Goal: Transaction & Acquisition: Download file/media

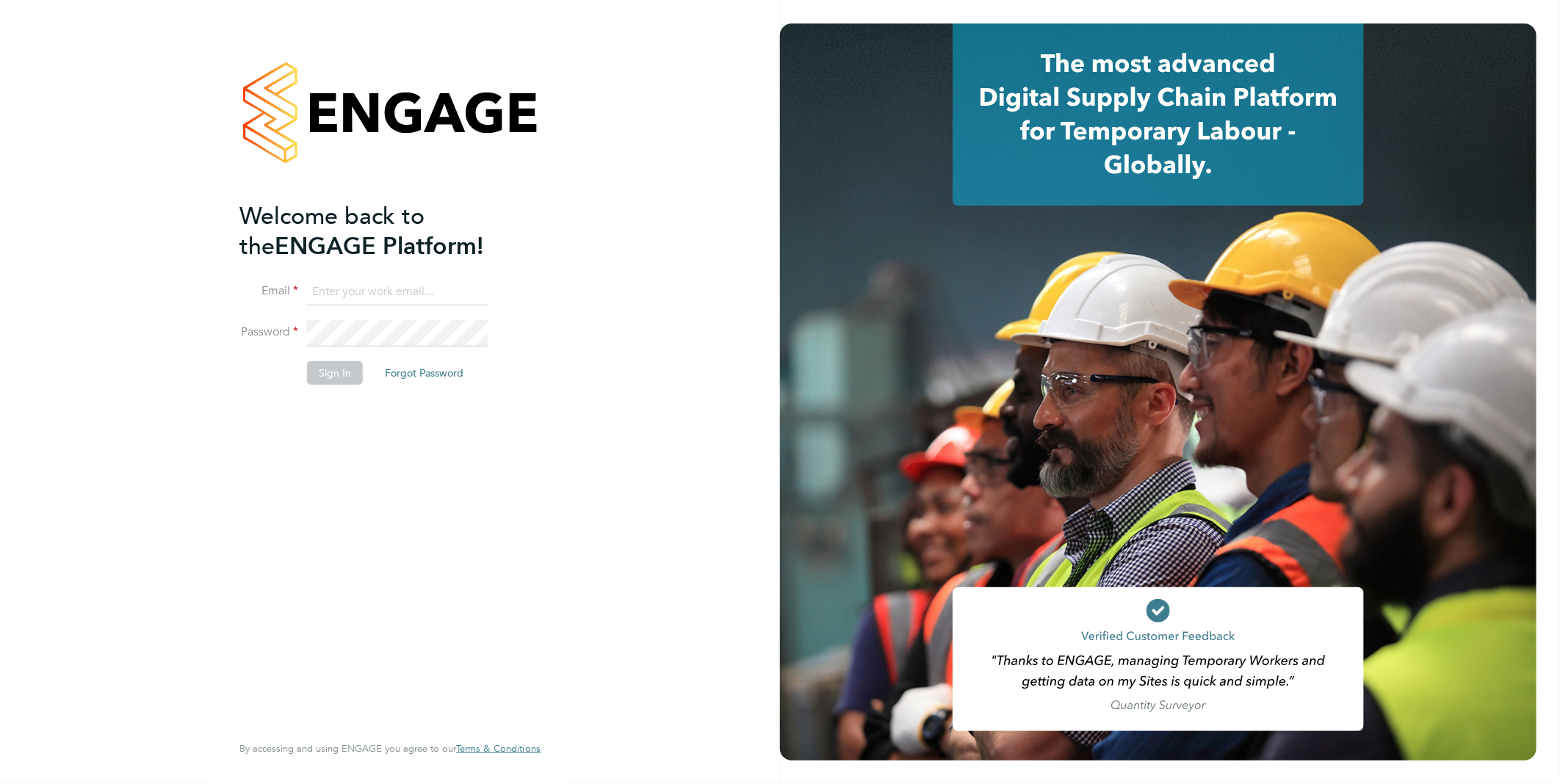
type input "Samantha.briggs@rtcgroupplc.co.uk"
click at [356, 367] on button "Sign In" at bounding box center [335, 372] width 56 height 23
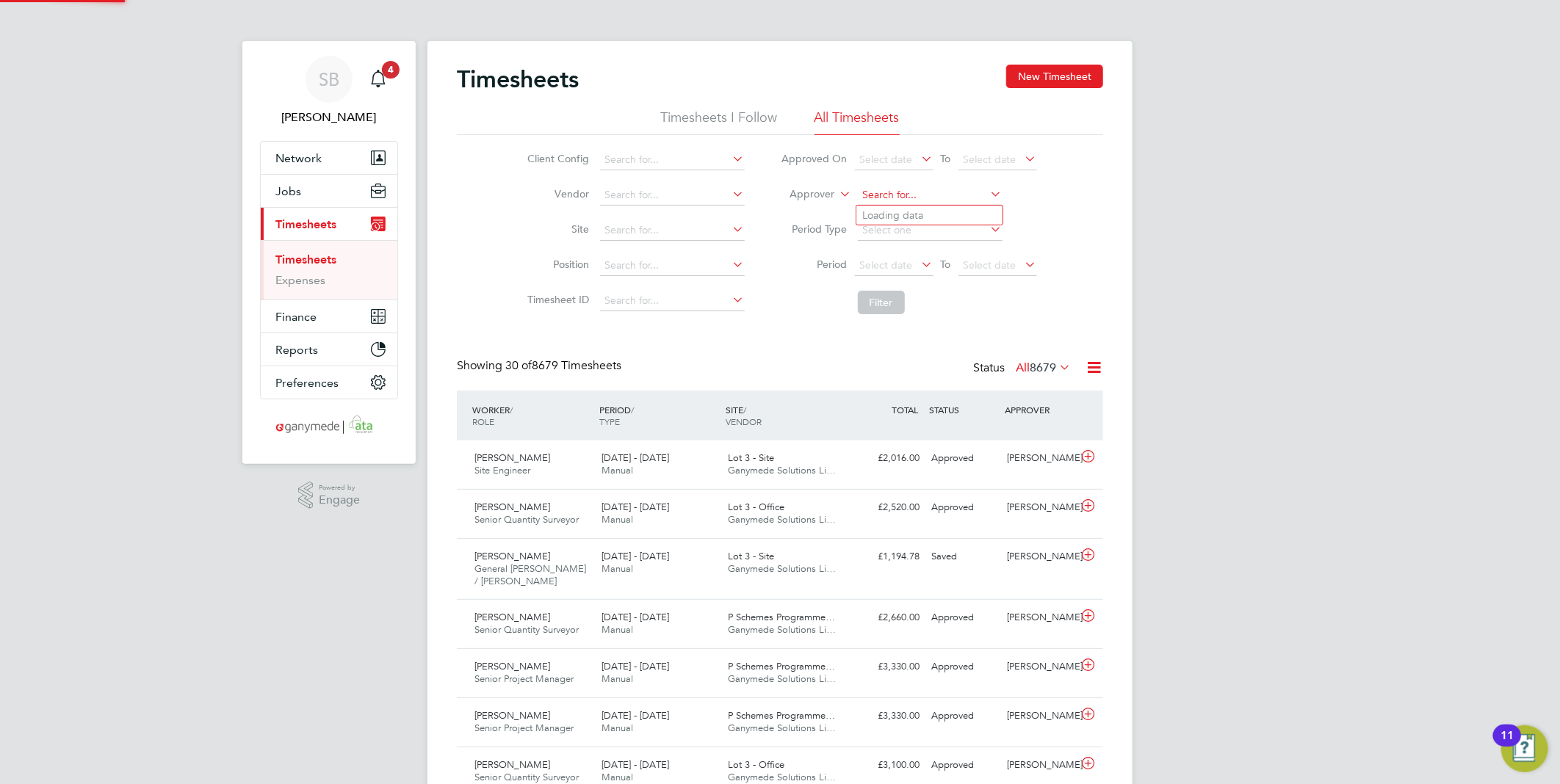
click at [900, 192] on input at bounding box center [929, 195] width 144 height 20
click at [606, 288] on li "Timesheet ID" at bounding box center [633, 301] width 258 height 35
click at [612, 291] on input at bounding box center [672, 301] width 144 height 20
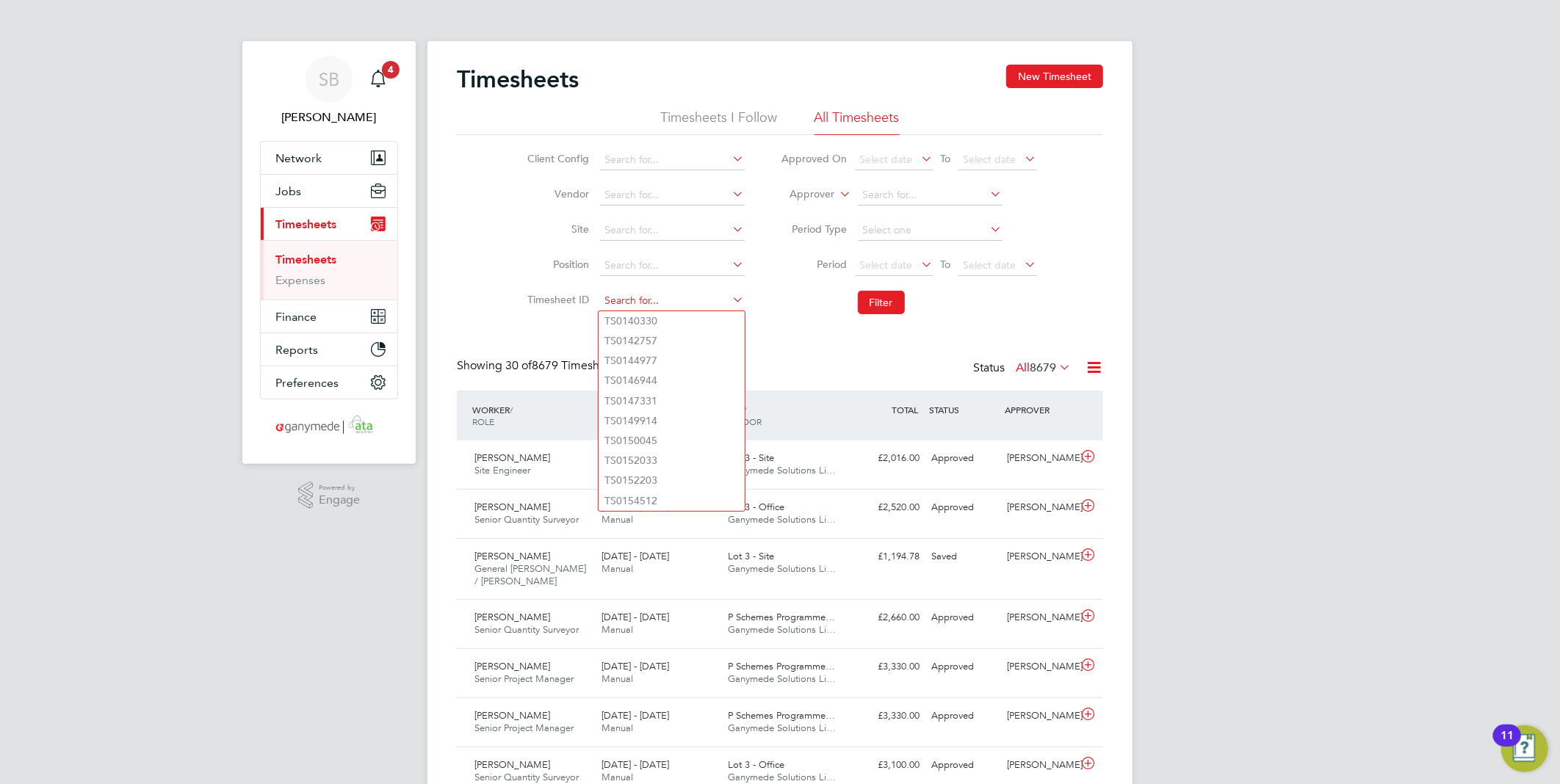
paste input "1823565"
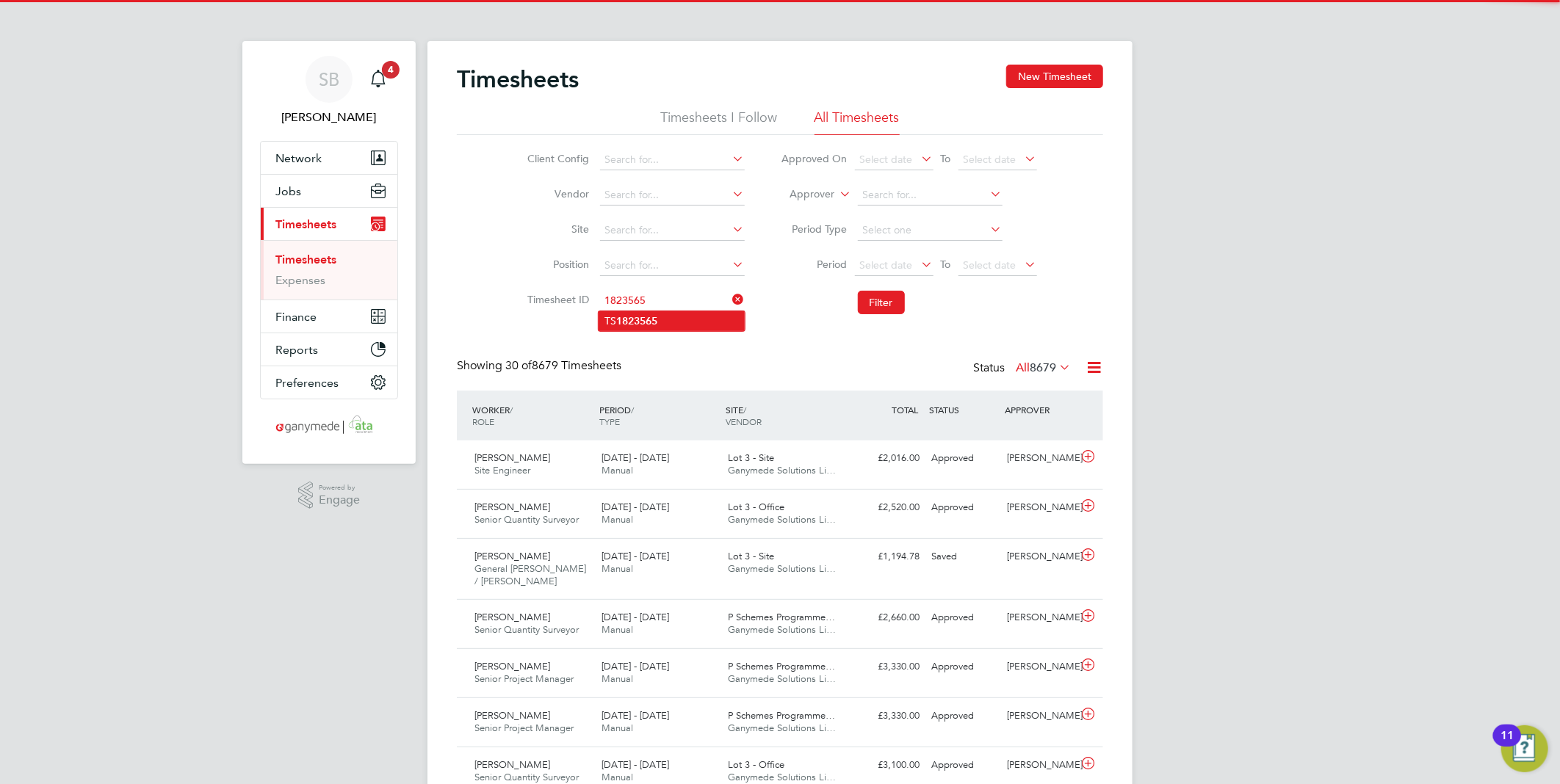
click at [626, 312] on li "TS 1823565" at bounding box center [671, 321] width 146 height 20
type input "TS1823565"
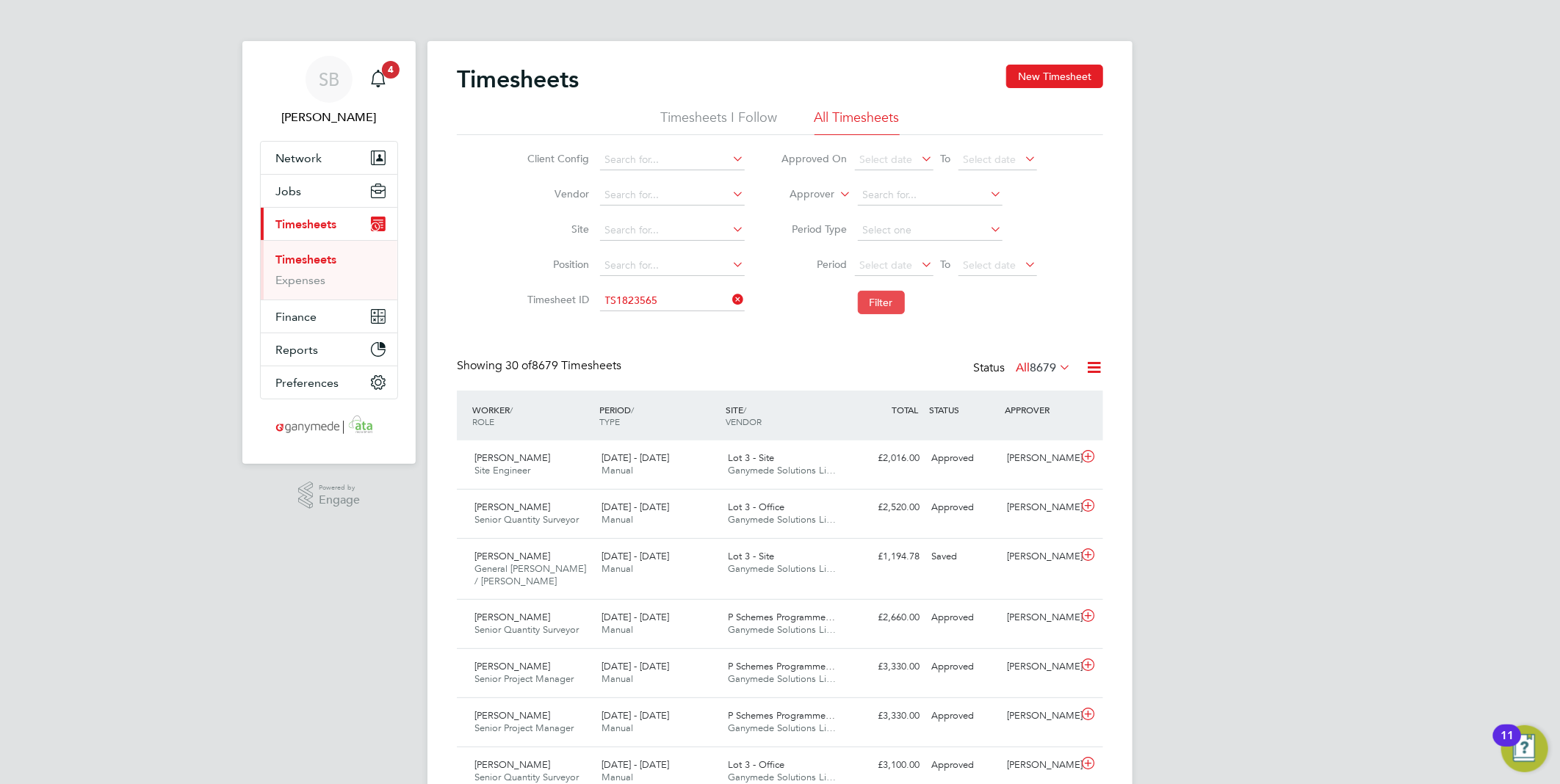
click at [868, 309] on button "Filter" at bounding box center [881, 302] width 47 height 23
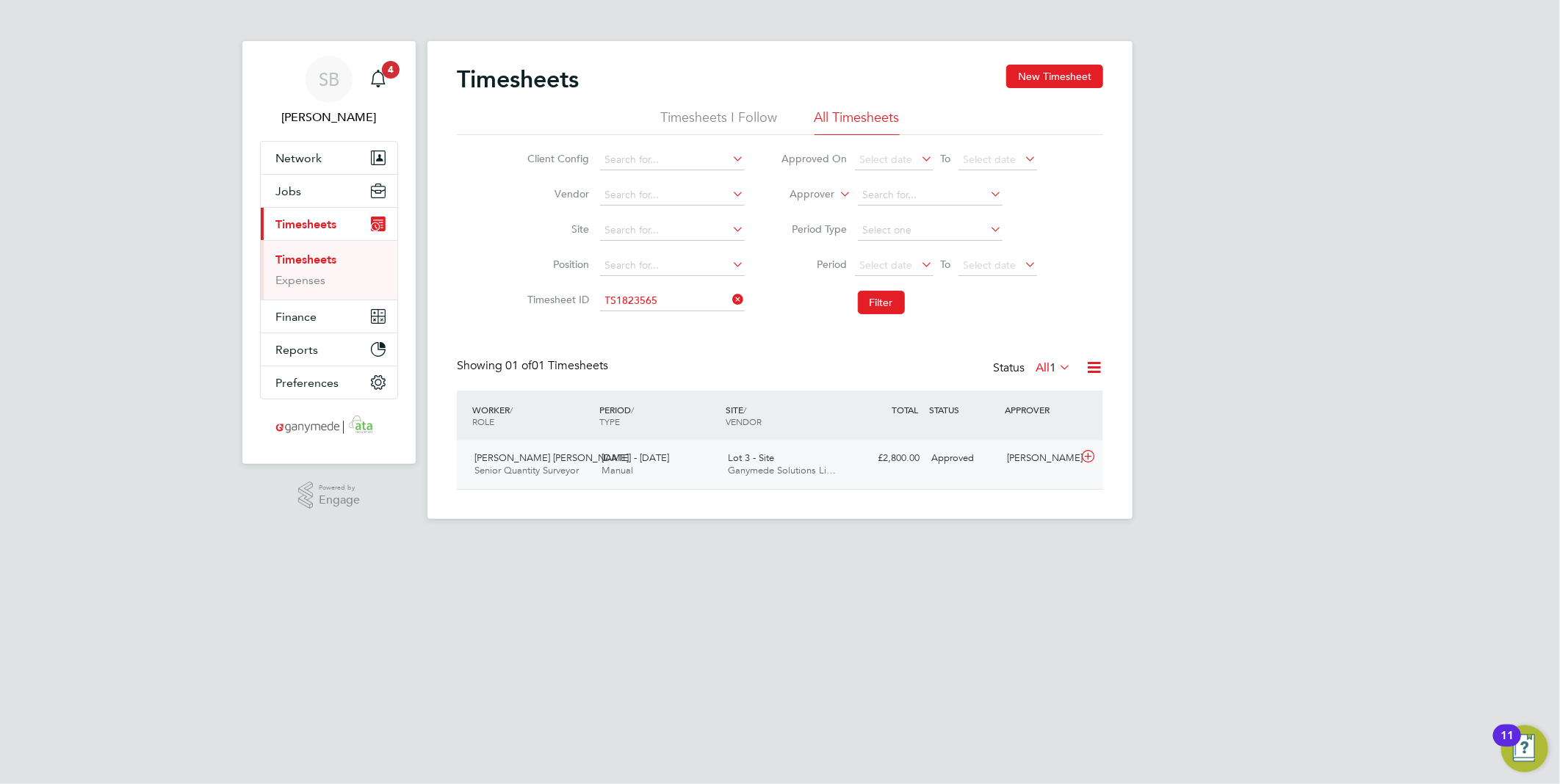
click at [1097, 450] on div at bounding box center [1090, 458] width 26 height 23
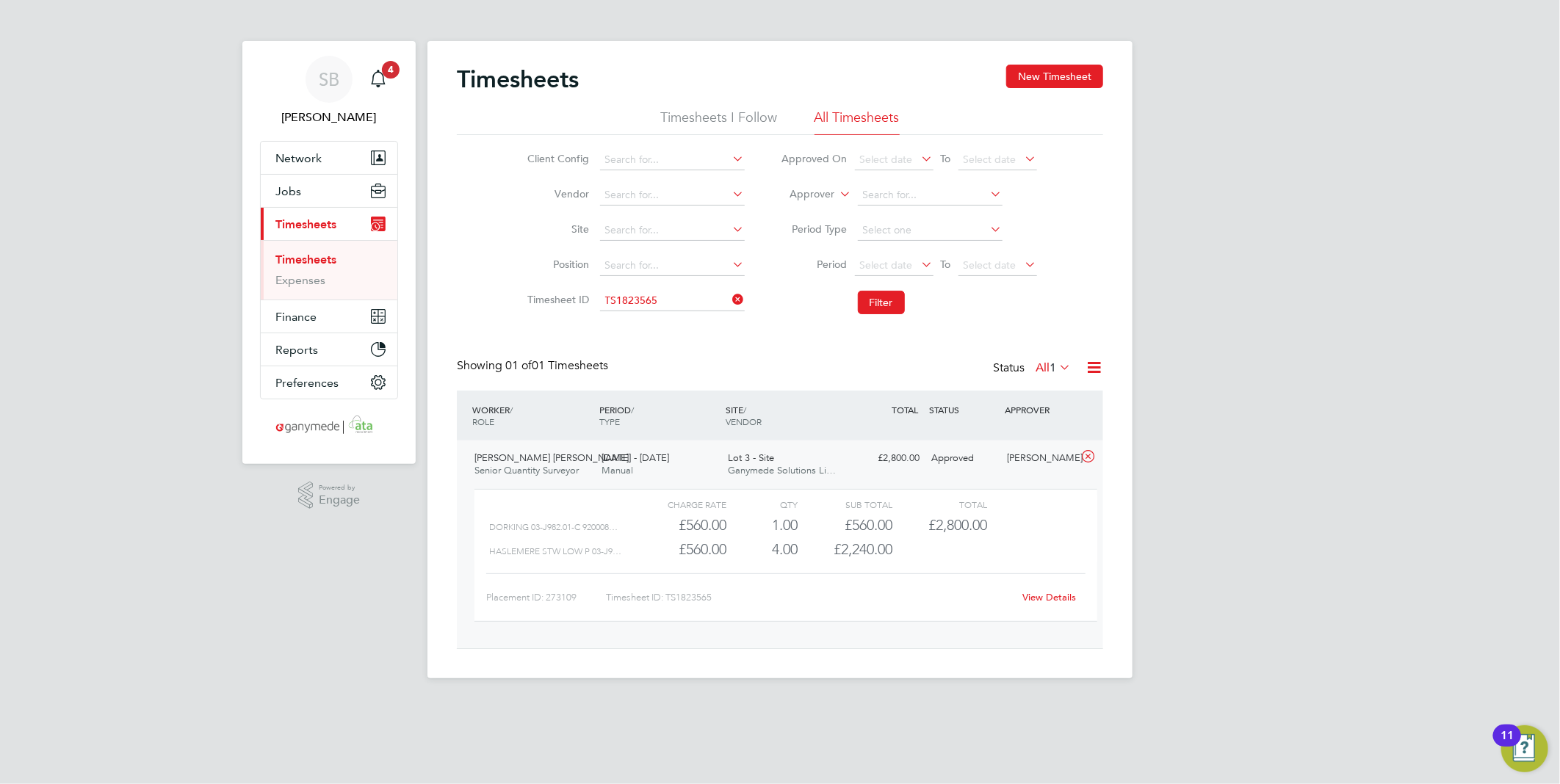
click at [1052, 608] on div "View Details" at bounding box center [1048, 597] width 72 height 23
click at [1051, 605] on div "View Details" at bounding box center [1048, 597] width 72 height 23
click at [1050, 600] on link "View Details" at bounding box center [1050, 596] width 54 height 12
click at [693, 295] on input at bounding box center [672, 301] width 144 height 20
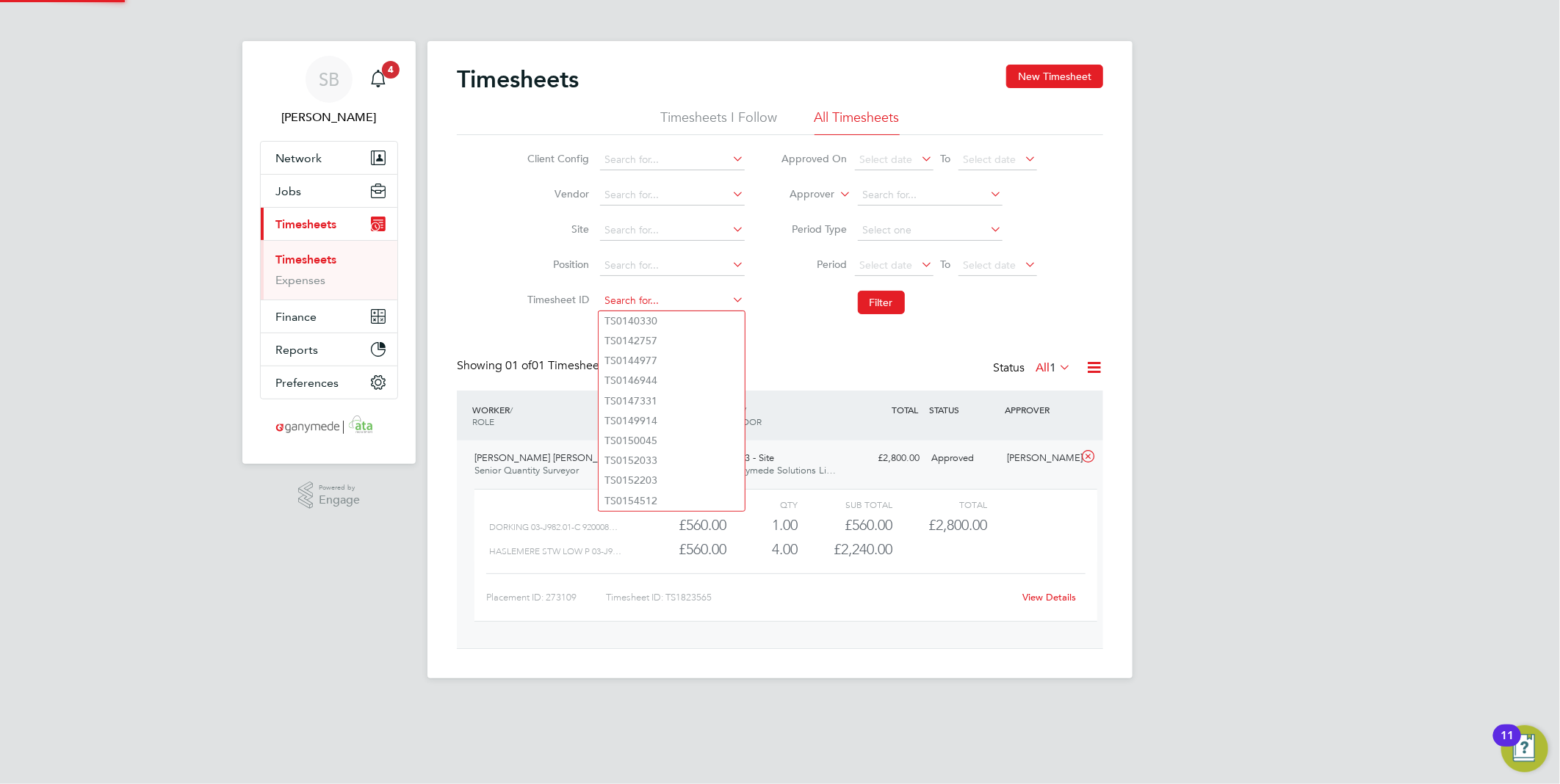
paste input "1824664"
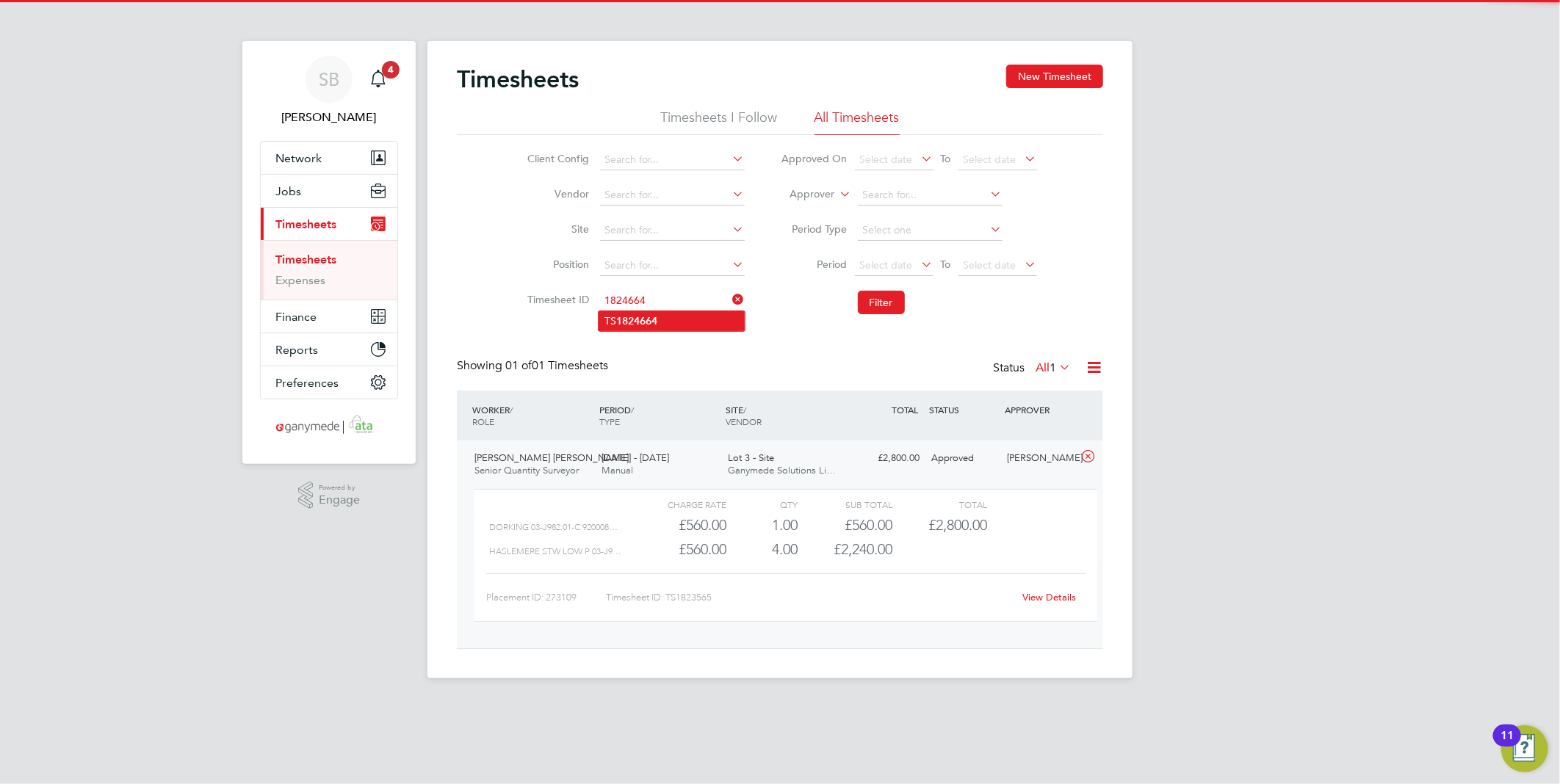
click at [679, 319] on li "TS 1824664" at bounding box center [671, 321] width 146 height 20
type input "TS1824664"
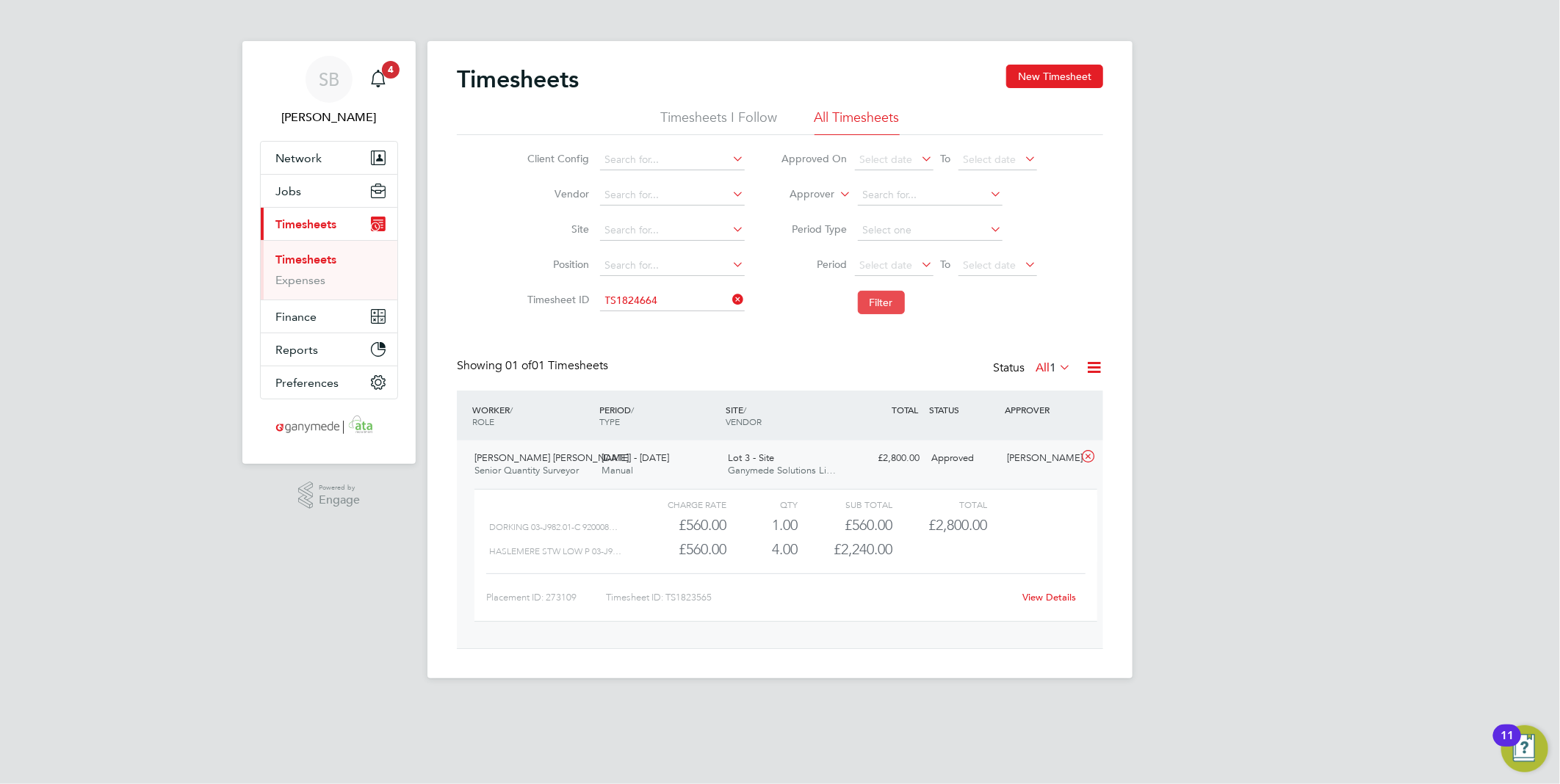
click at [878, 294] on button "Filter" at bounding box center [881, 302] width 47 height 23
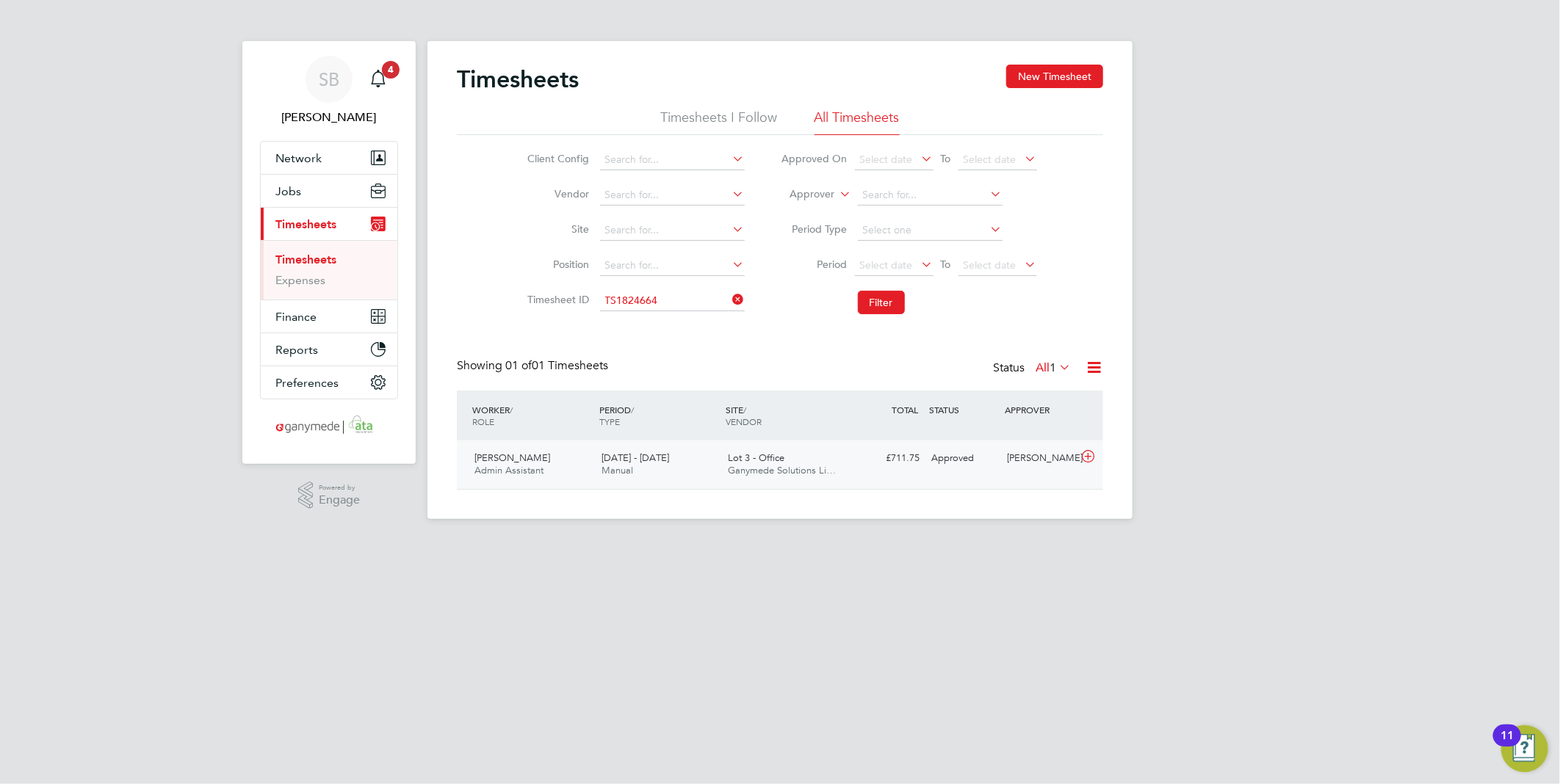
click at [1082, 454] on icon at bounding box center [1088, 457] width 19 height 12
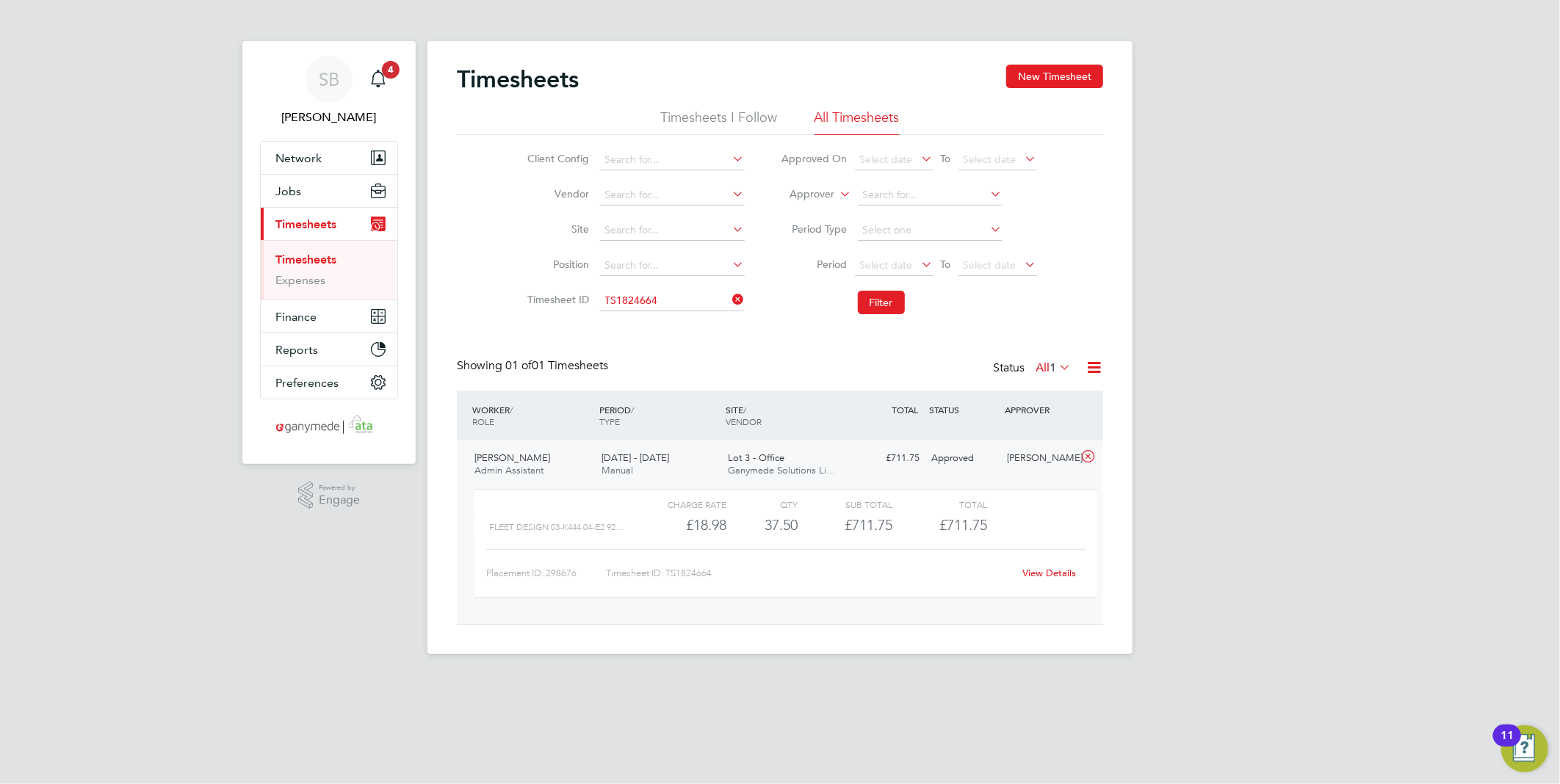
click at [1060, 571] on link "View Details" at bounding box center [1050, 572] width 54 height 12
click at [676, 299] on input at bounding box center [672, 301] width 144 height 20
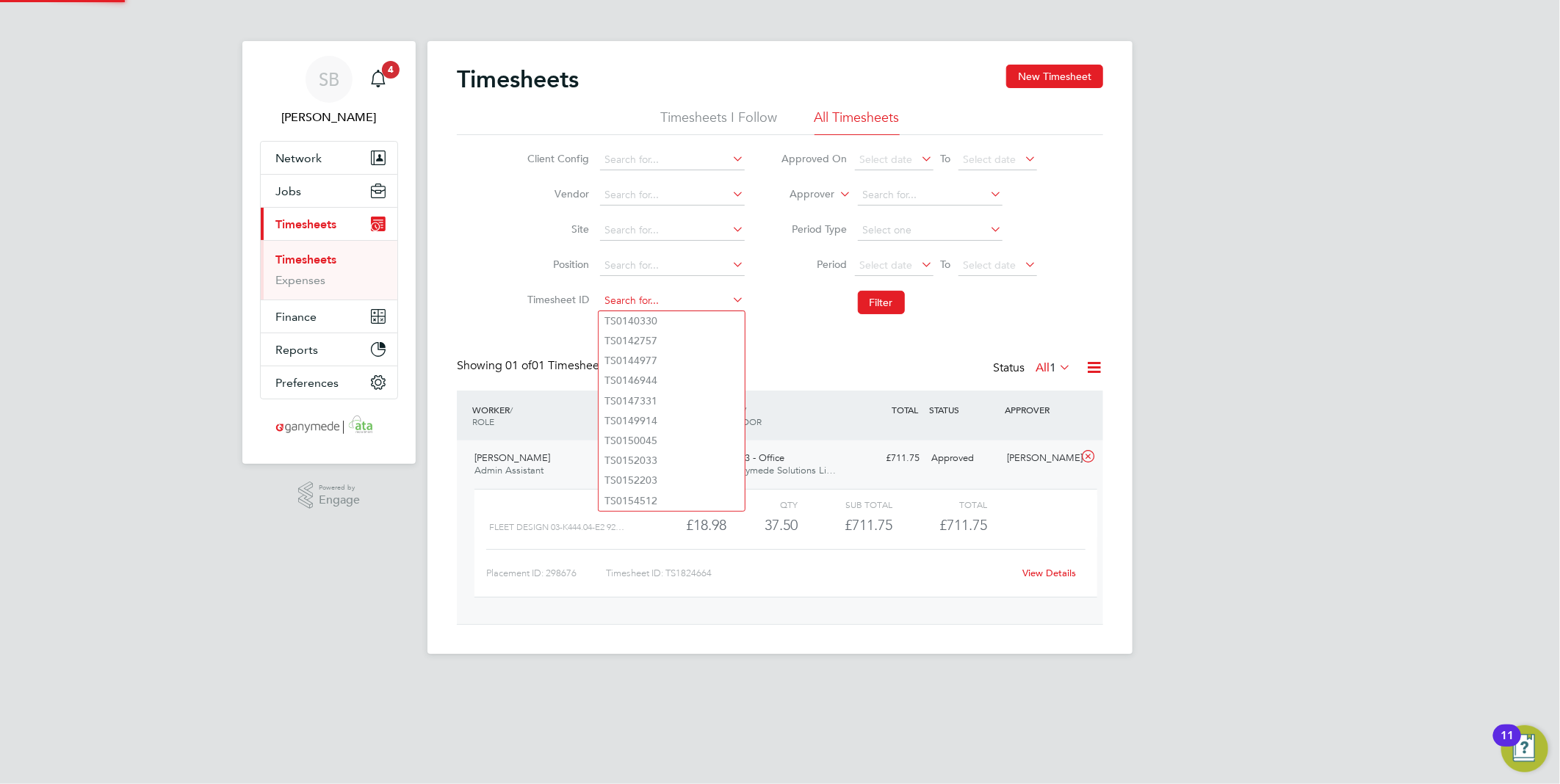
paste input "1825199"
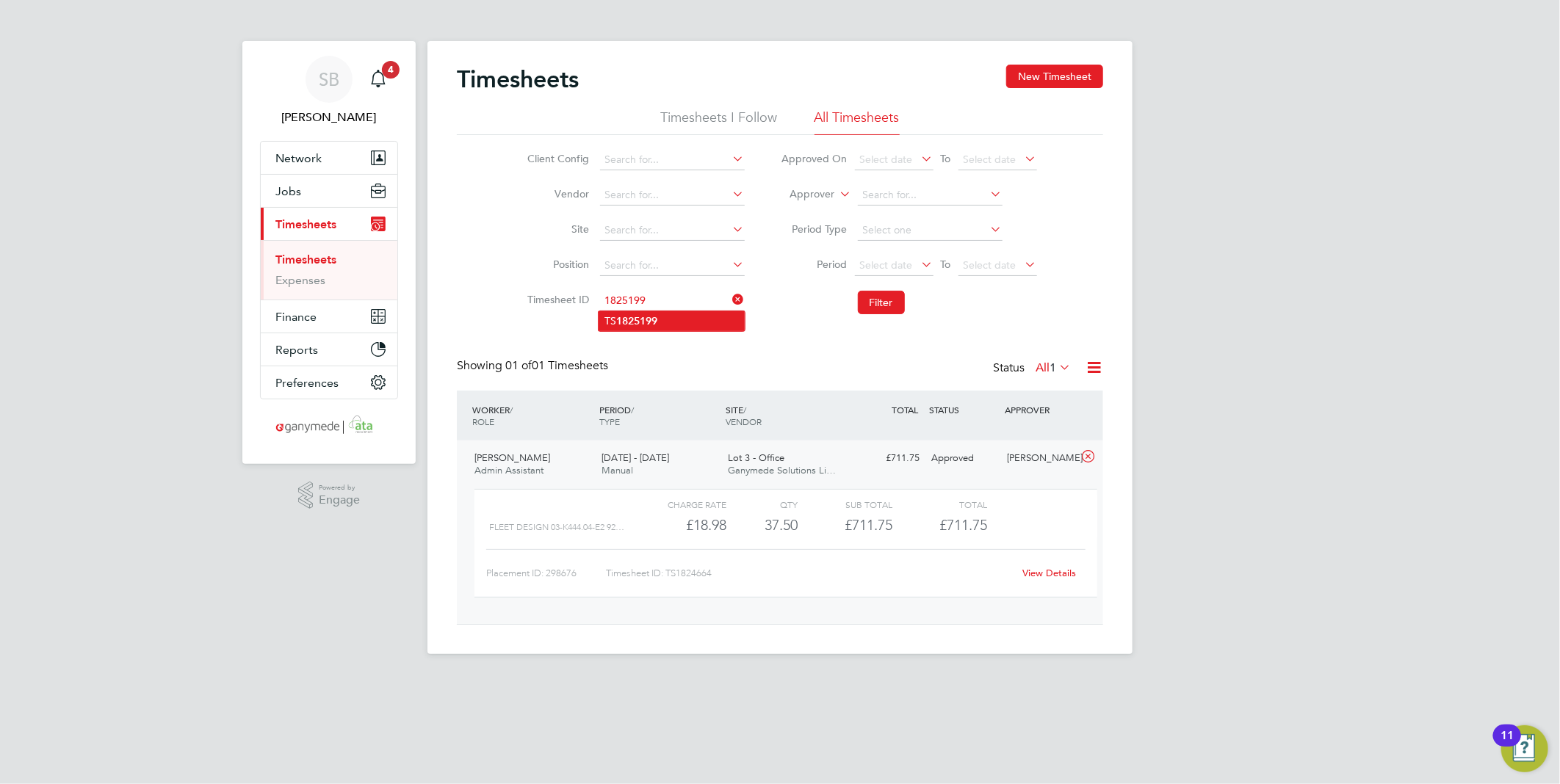
click at [668, 321] on li "TS 1825199" at bounding box center [671, 321] width 146 height 20
type input "TS1825199"
click at [878, 297] on button "Filter" at bounding box center [881, 302] width 47 height 23
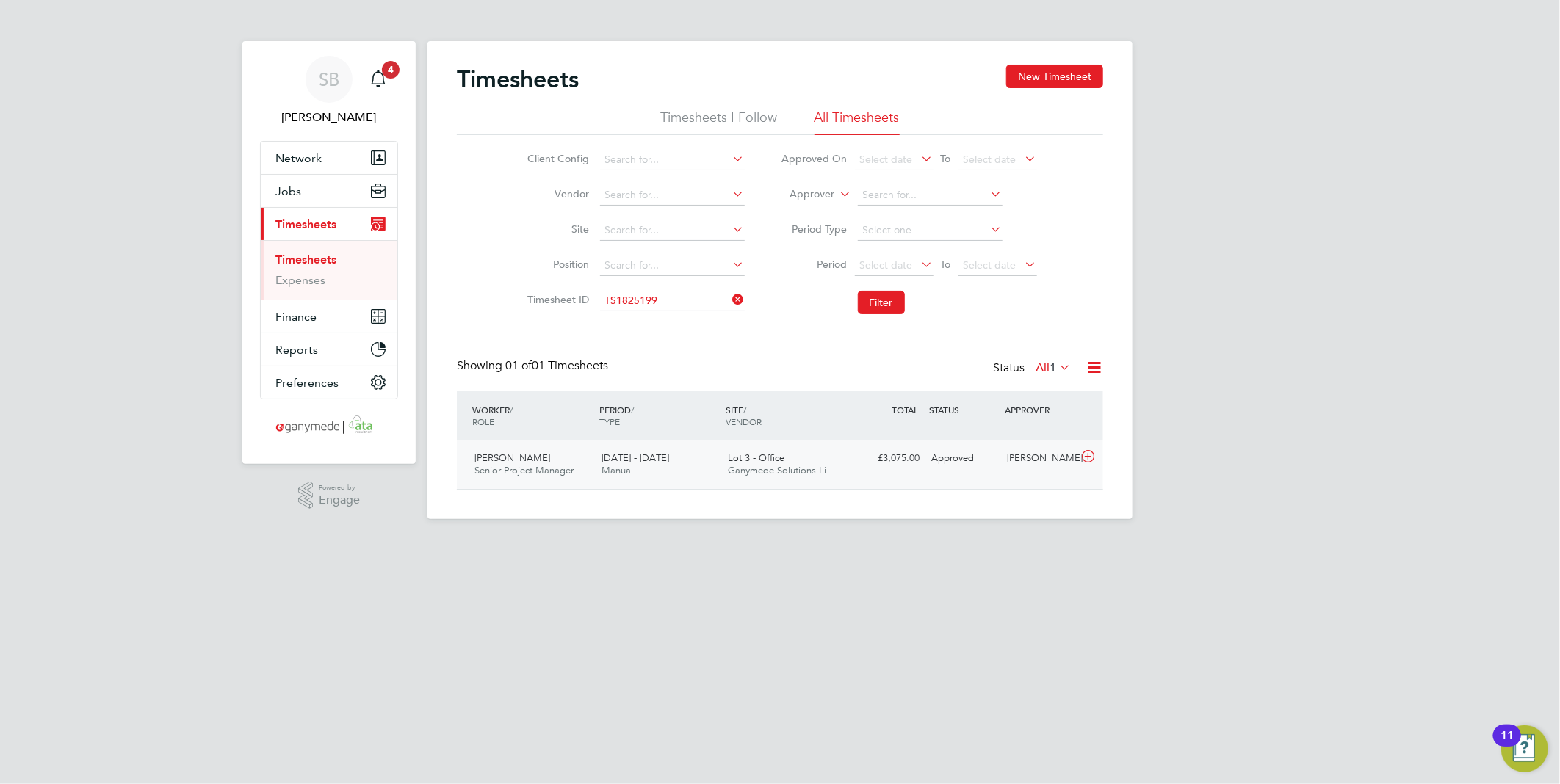
click at [1087, 458] on icon at bounding box center [1088, 457] width 19 height 12
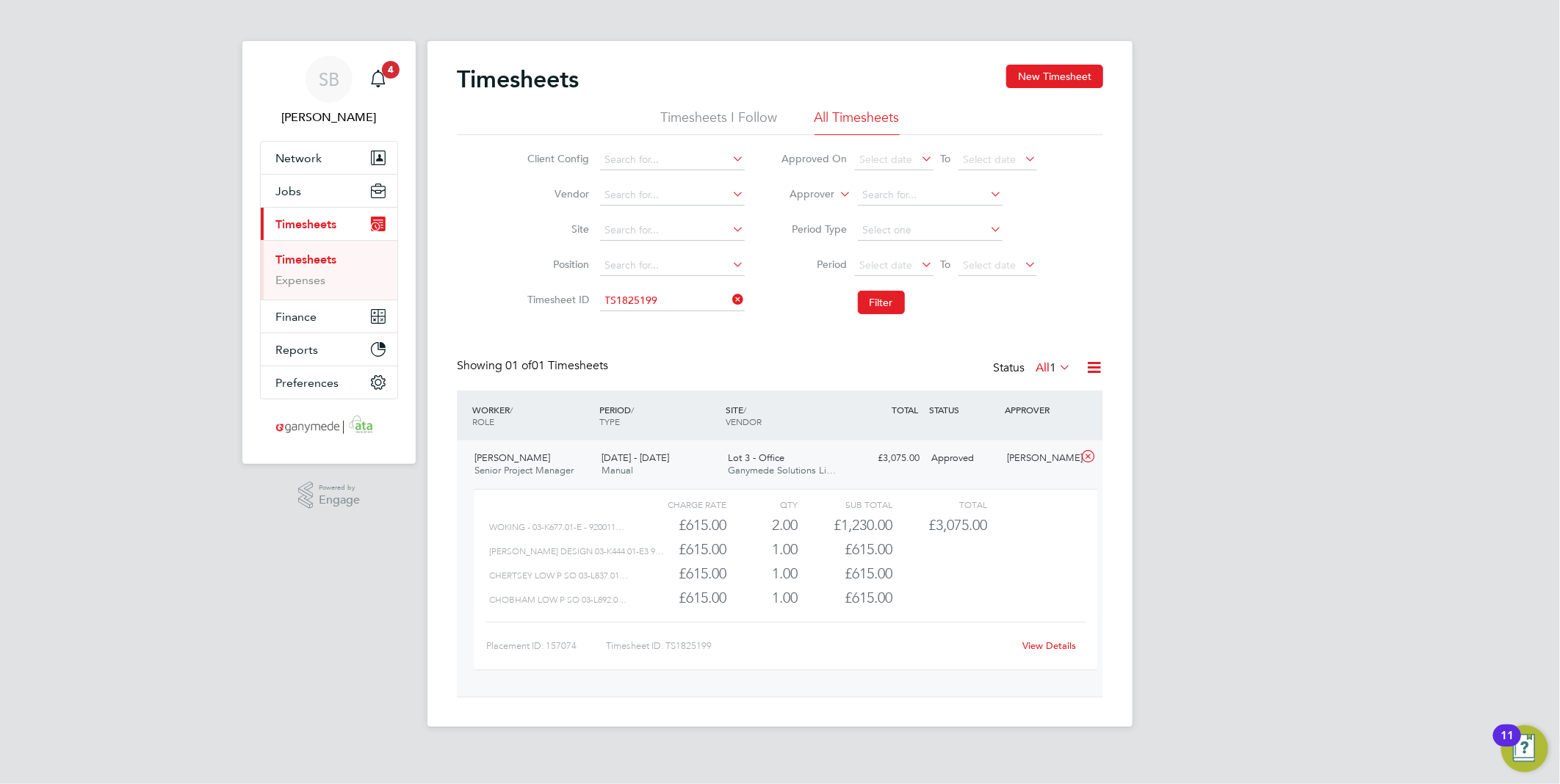
click at [1055, 644] on link "View Details" at bounding box center [1050, 644] width 54 height 12
click at [688, 298] on input at bounding box center [672, 301] width 144 height 20
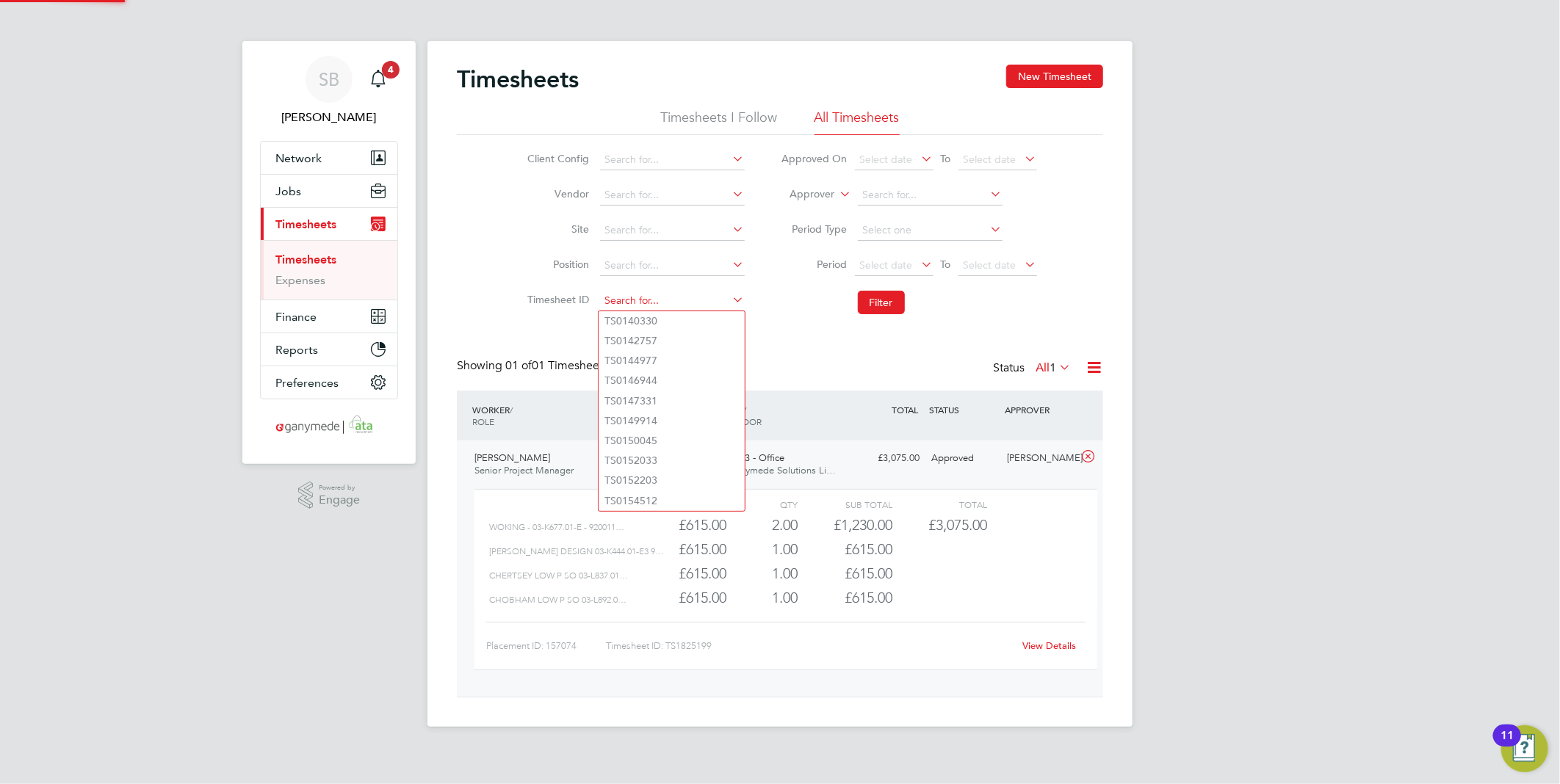
paste input "1825678"
click at [683, 322] on li "TS 1825678" at bounding box center [671, 321] width 146 height 20
type input "TS1825678"
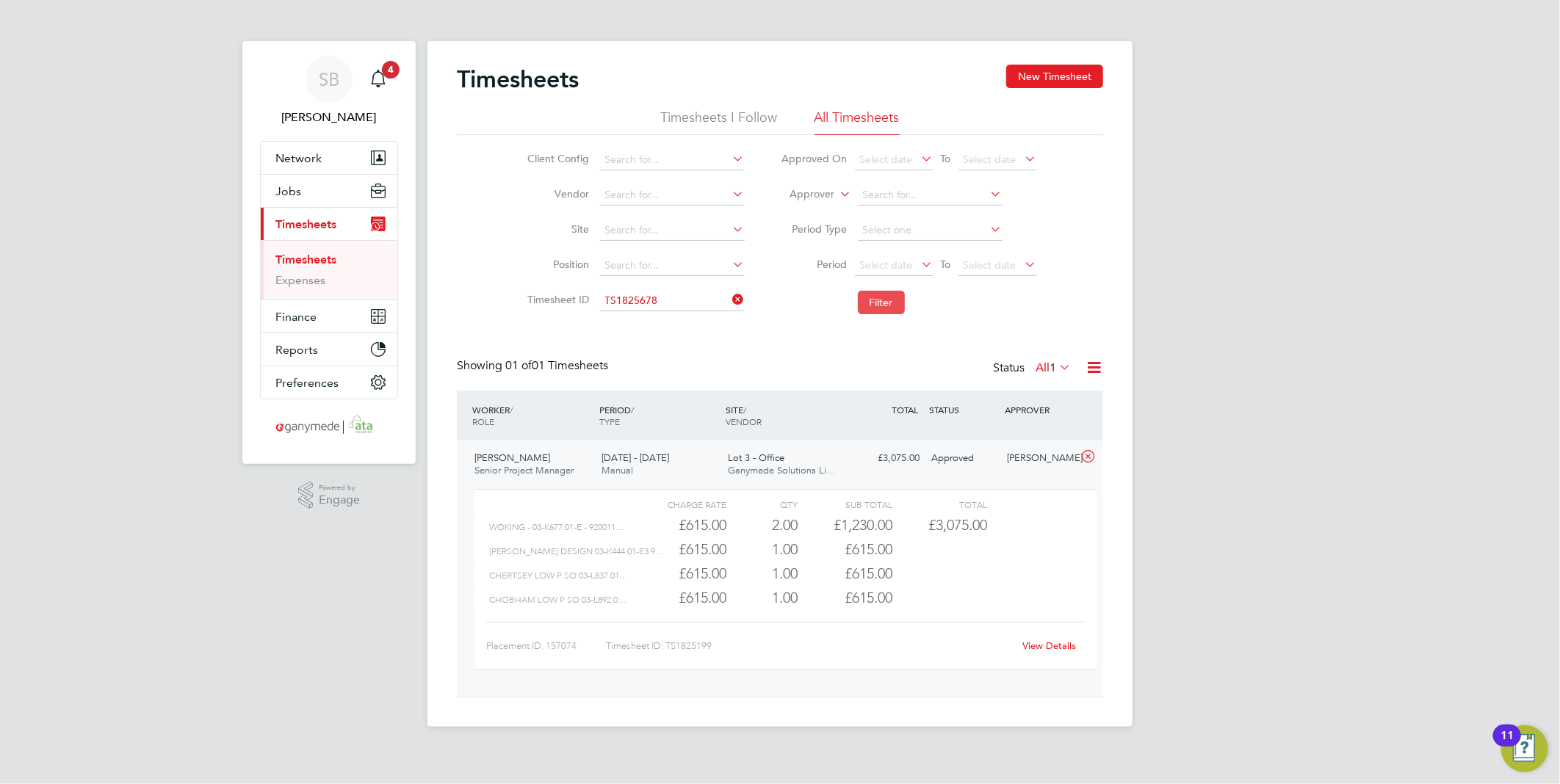
click at [884, 297] on button "Filter" at bounding box center [881, 302] width 47 height 23
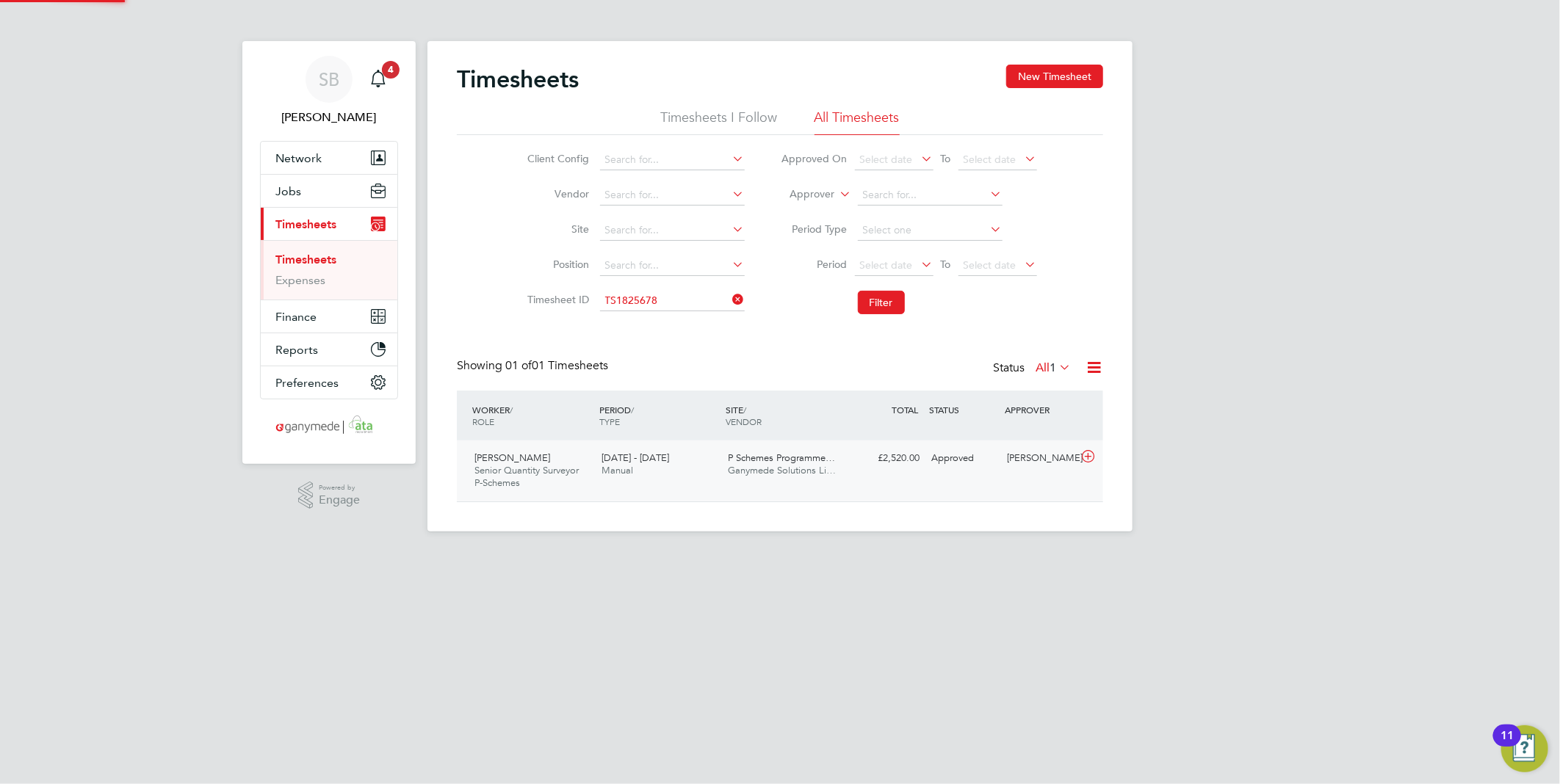
scroll to position [36, 127]
click at [1090, 460] on icon at bounding box center [1088, 457] width 19 height 12
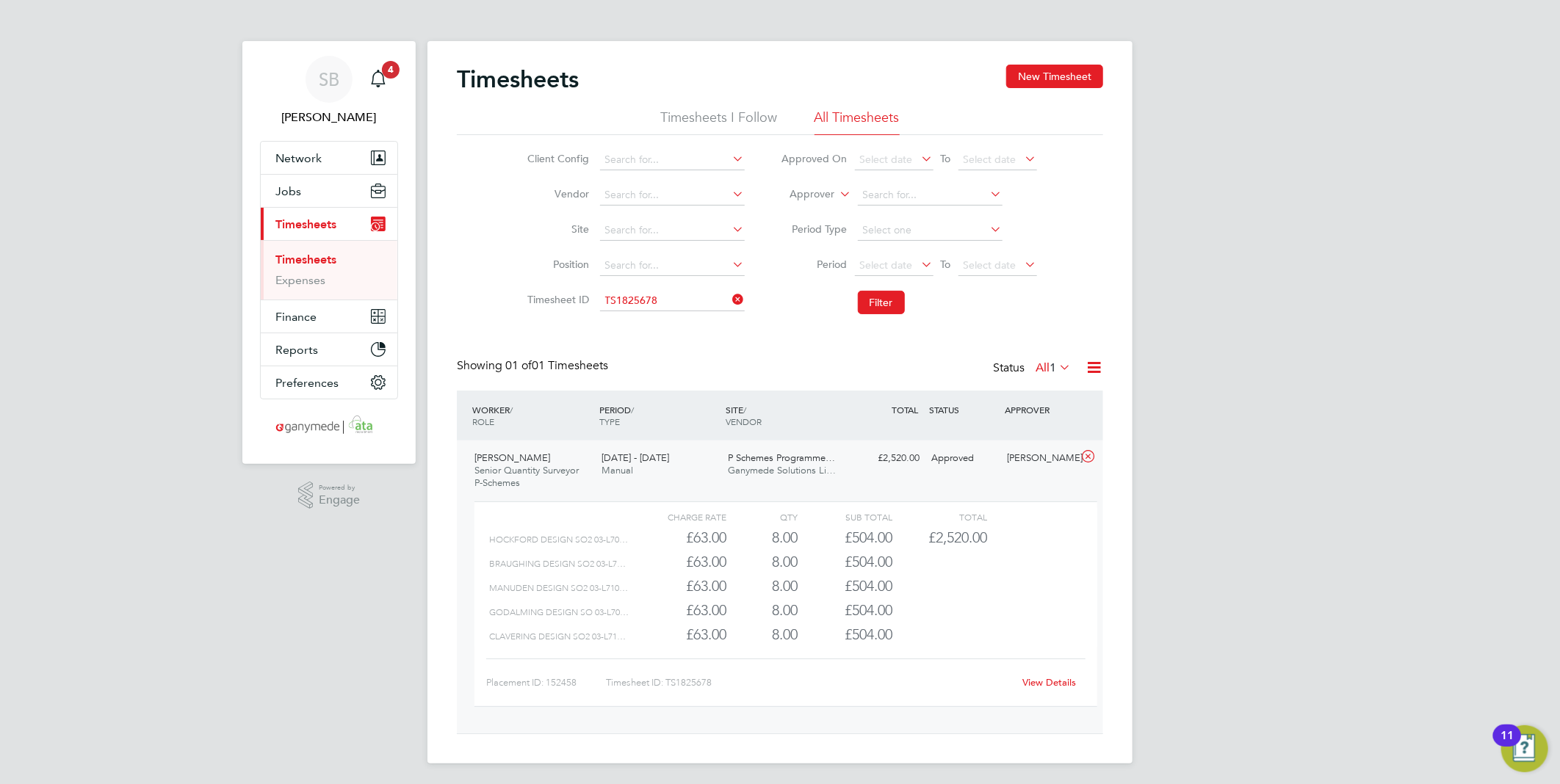
click at [1059, 680] on link "View Details" at bounding box center [1050, 682] width 54 height 12
click at [671, 298] on input at bounding box center [672, 301] width 144 height 20
paste input "1826861"
click at [670, 326] on li "TS 1826861" at bounding box center [671, 321] width 146 height 20
type input "TS1826861"
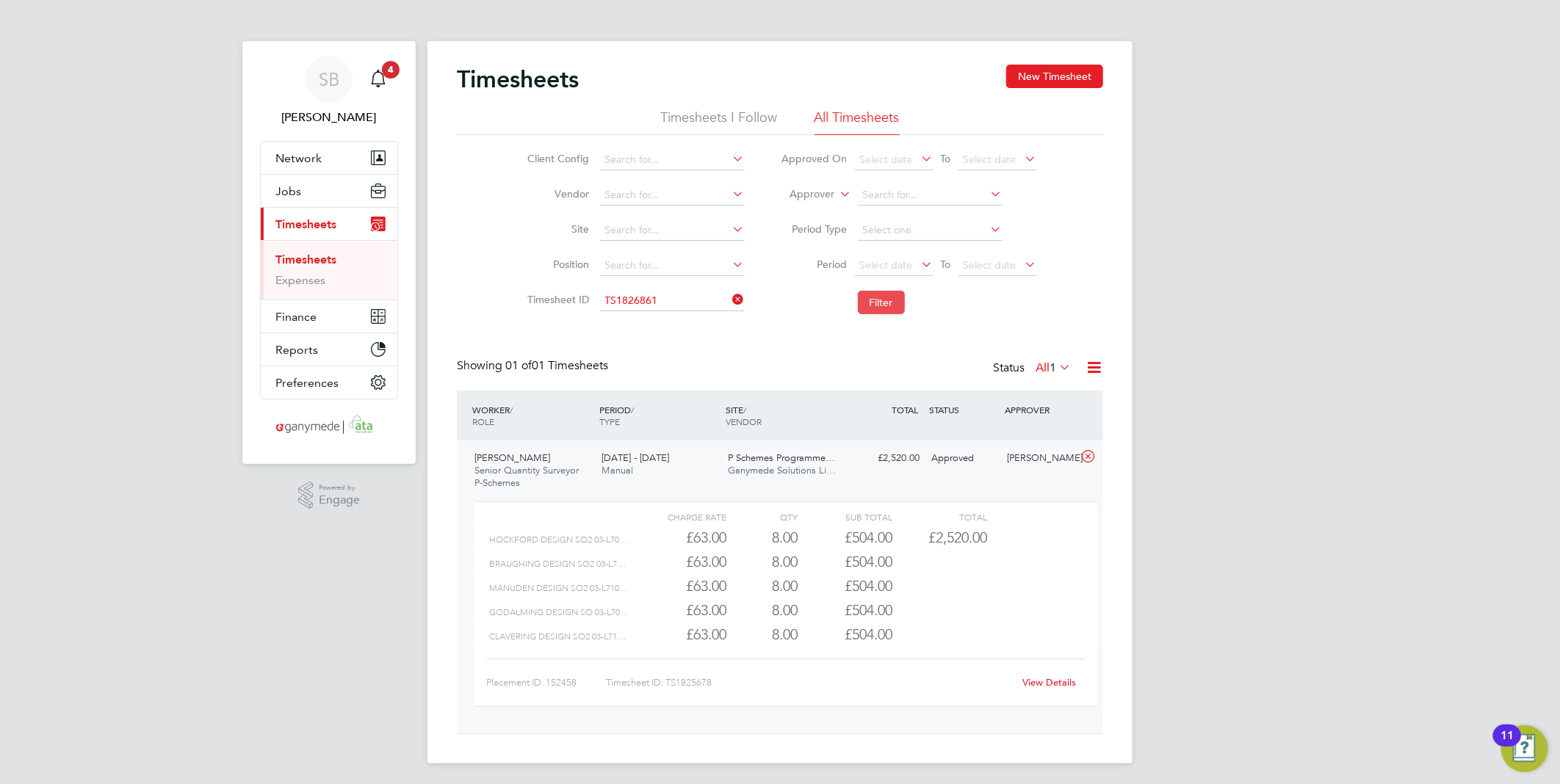
click at [879, 299] on button "Filter" at bounding box center [881, 302] width 47 height 23
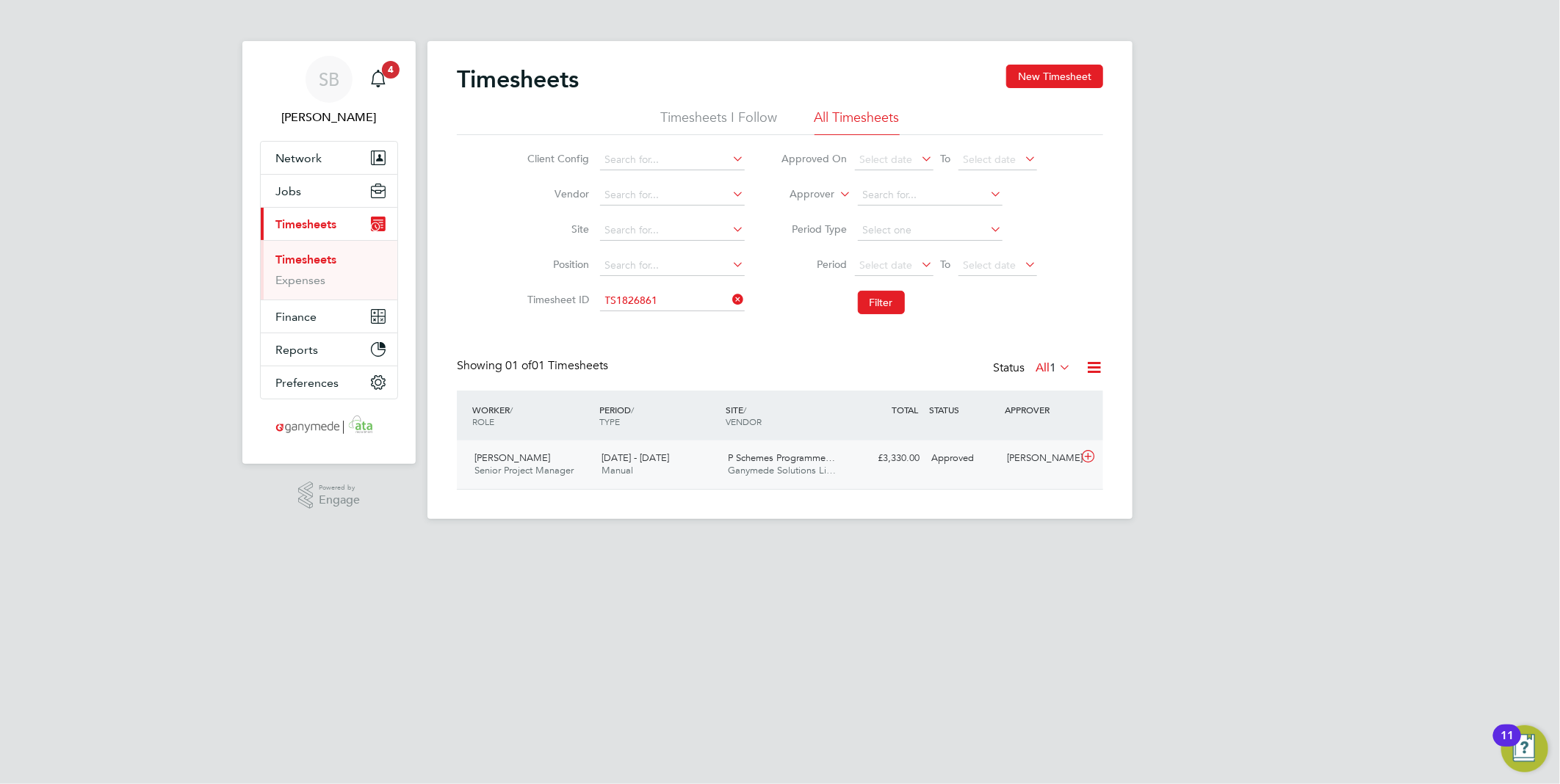
click at [1086, 456] on icon at bounding box center [1088, 457] width 19 height 12
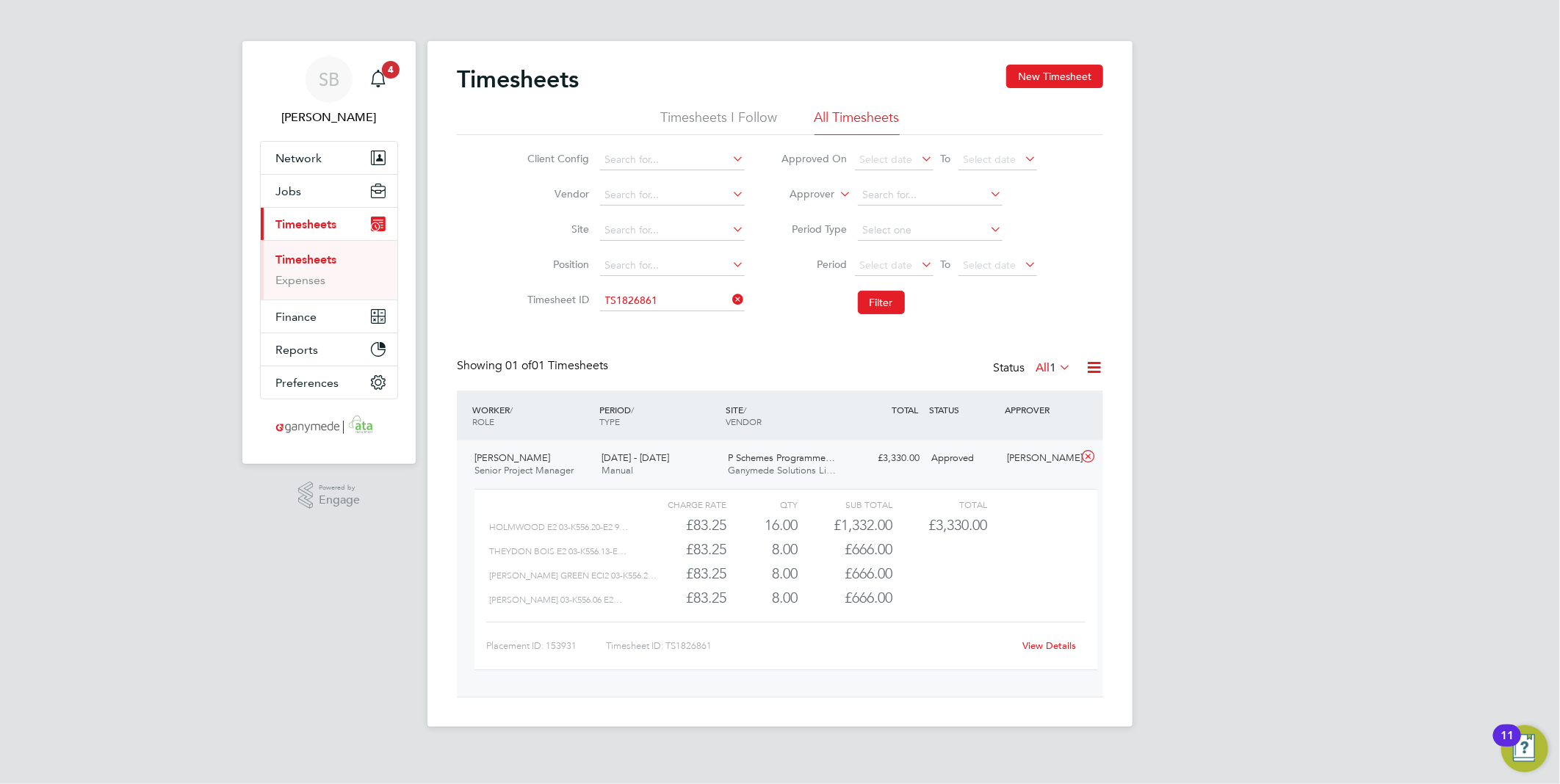
click at [1047, 647] on link "View Details" at bounding box center [1050, 644] width 54 height 12
click at [650, 298] on input at bounding box center [672, 301] width 144 height 20
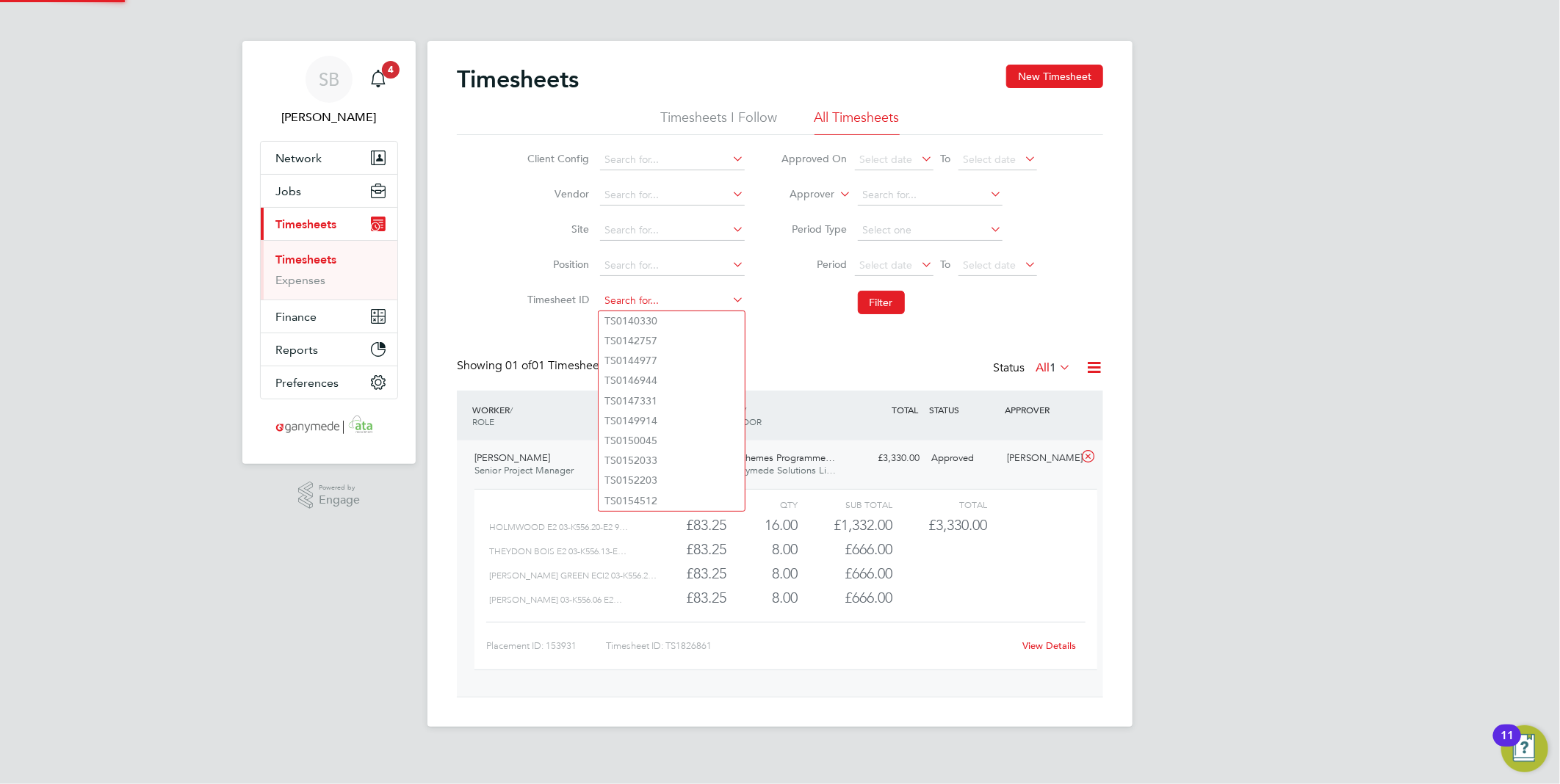
paste input "1826864"
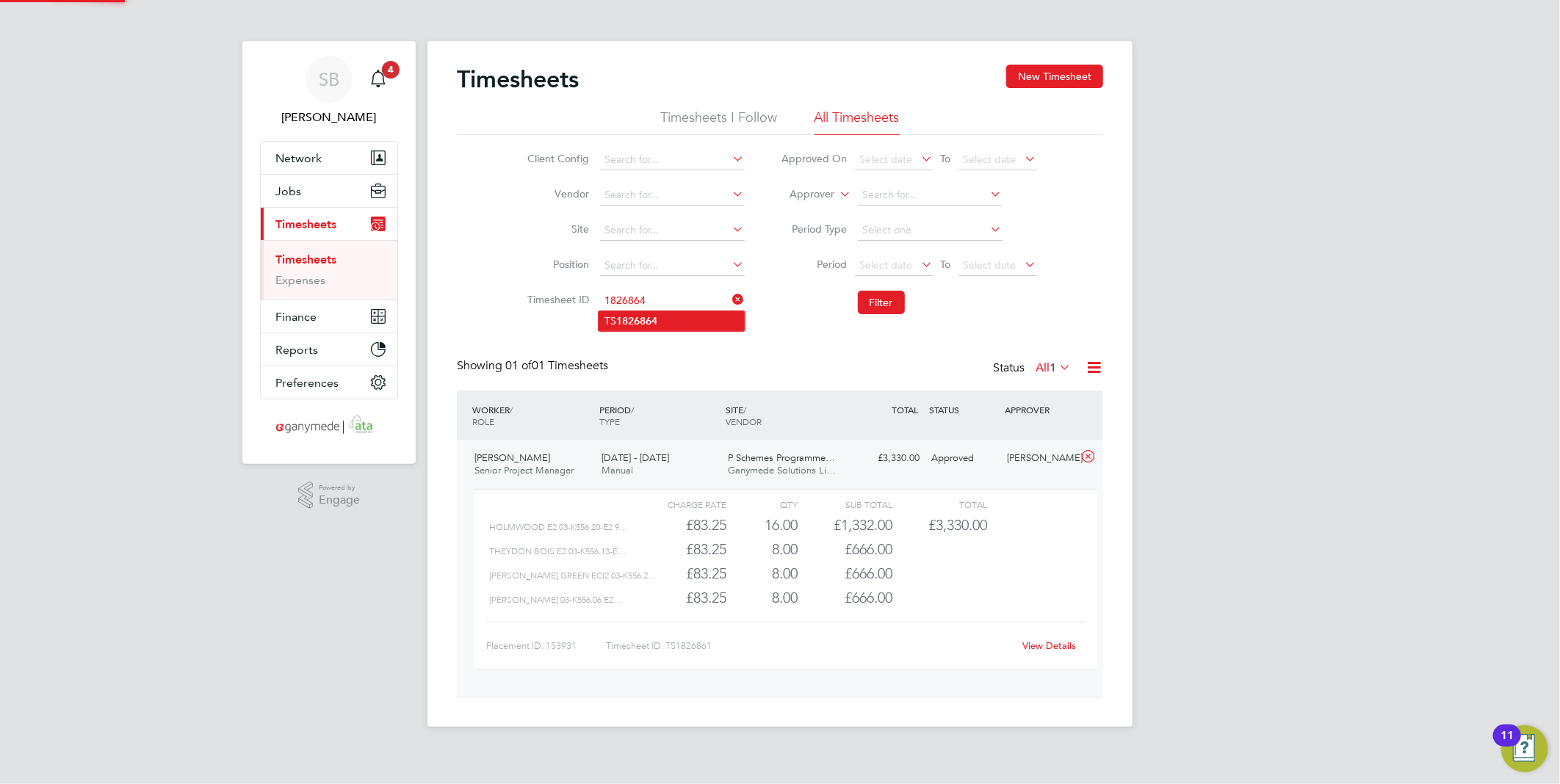
click at [657, 326] on b "1826864" at bounding box center [636, 321] width 41 height 12
type input "TS1826864"
click at [871, 301] on button "Filter" at bounding box center [881, 302] width 47 height 23
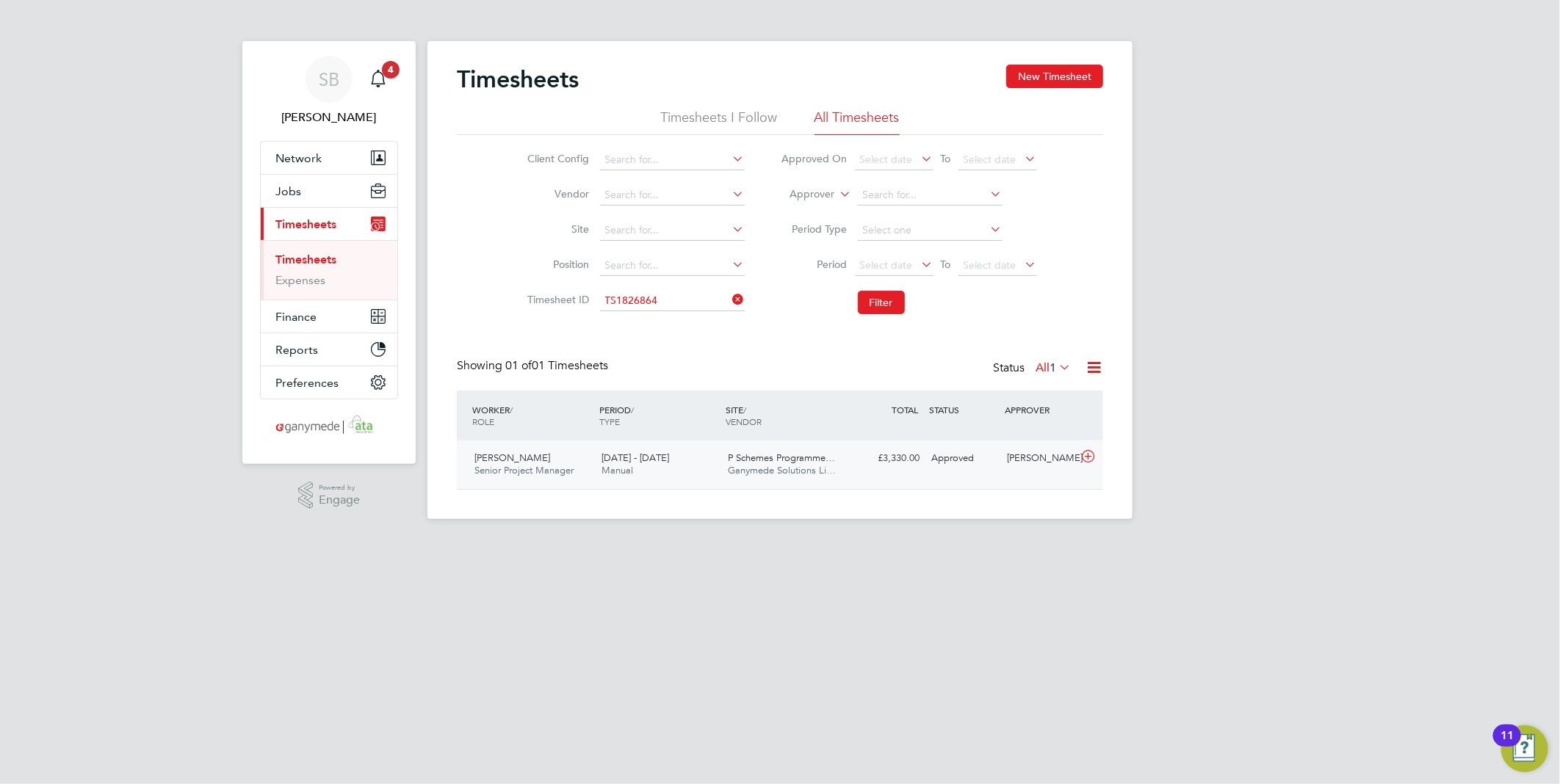
click at [1090, 462] on icon at bounding box center [1088, 457] width 19 height 12
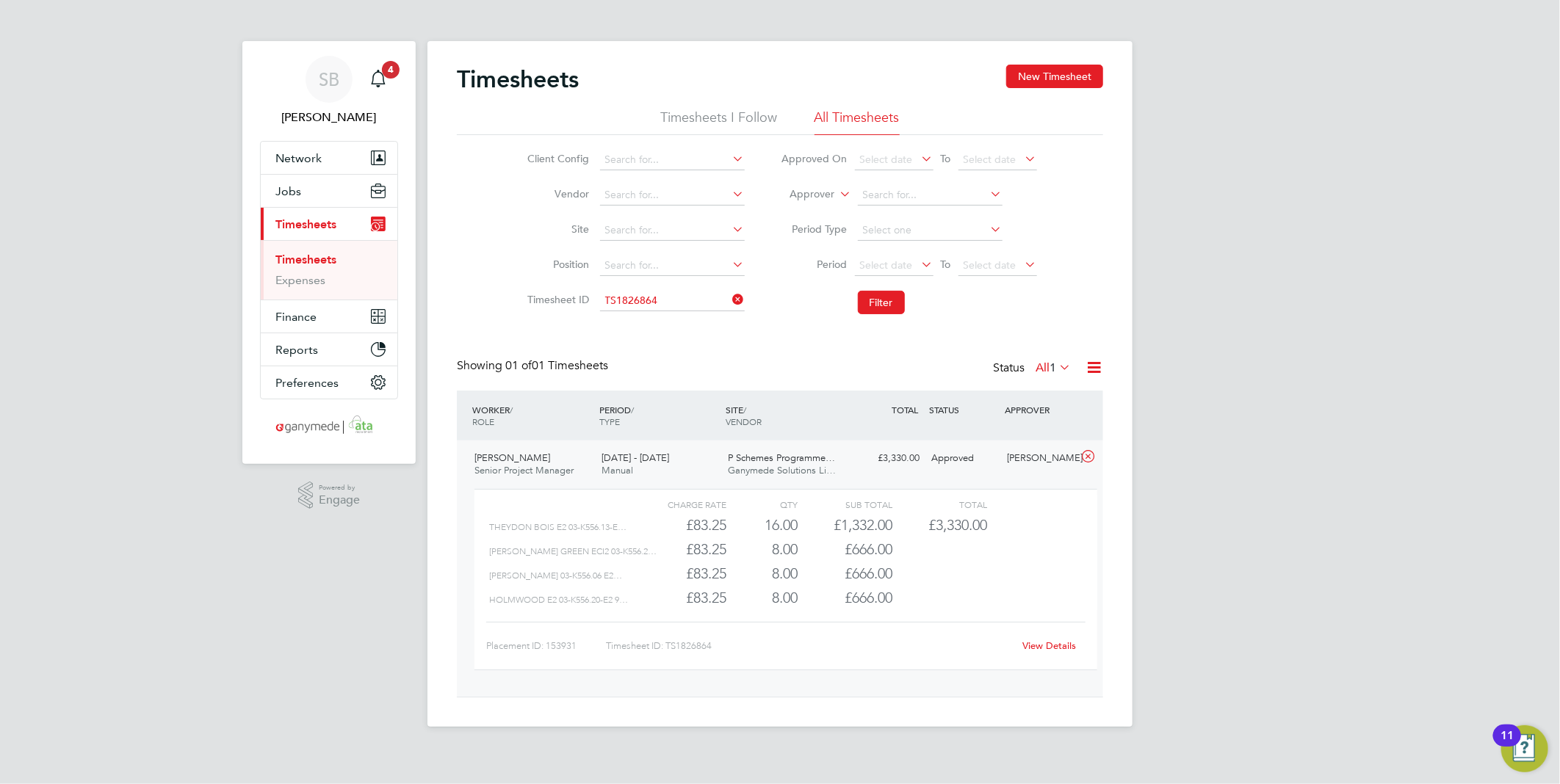
click at [1046, 642] on link "View Details" at bounding box center [1050, 644] width 54 height 12
click at [647, 283] on ul "Client Config Vendor Site Position Timesheet ID TS1826864" at bounding box center [633, 230] width 258 height 176
click at [659, 301] on input at bounding box center [672, 301] width 144 height 20
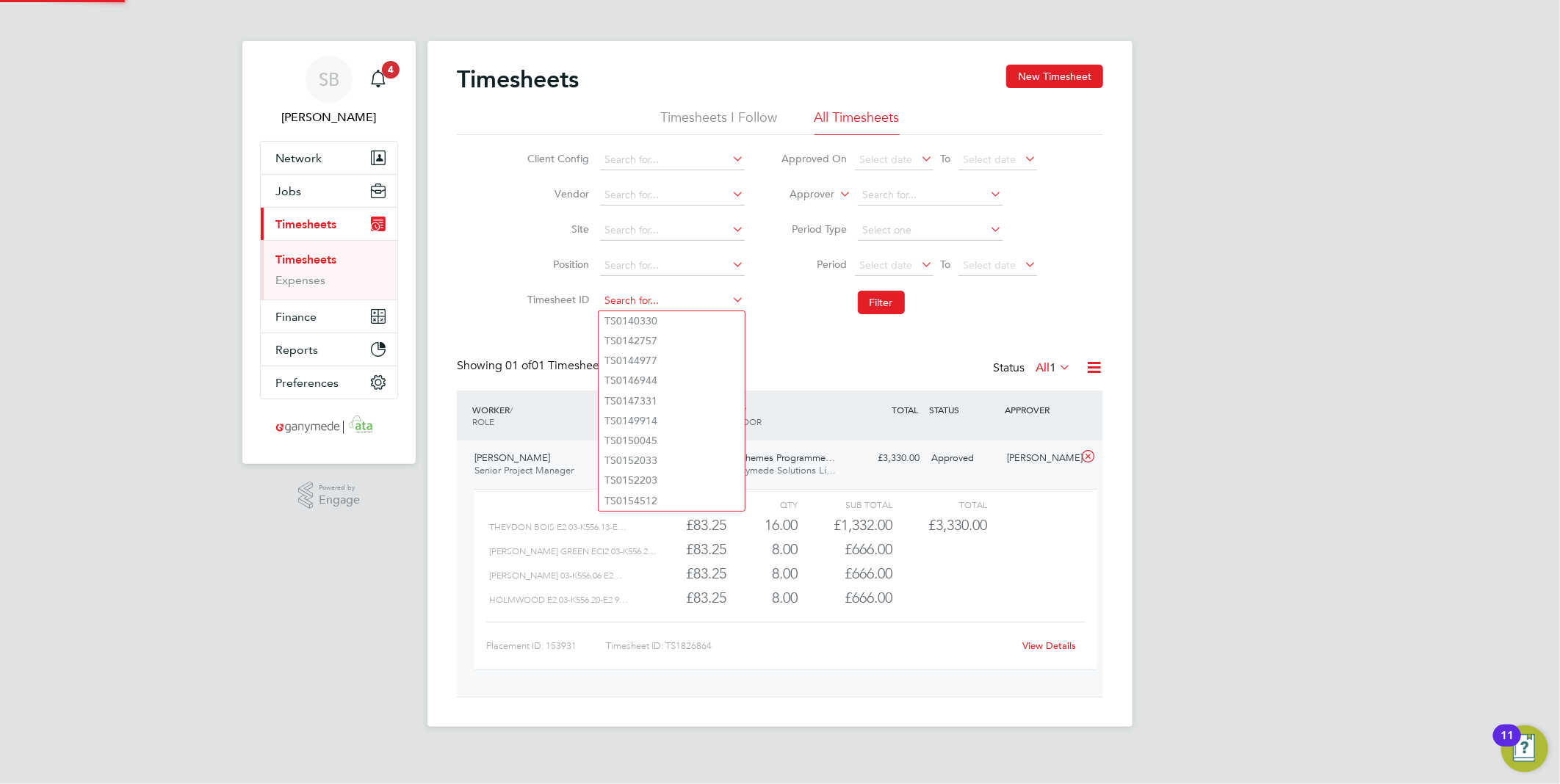
paste input "1827032"
click at [664, 320] on li "TS 1827032" at bounding box center [671, 321] width 146 height 20
type input "TS1827032"
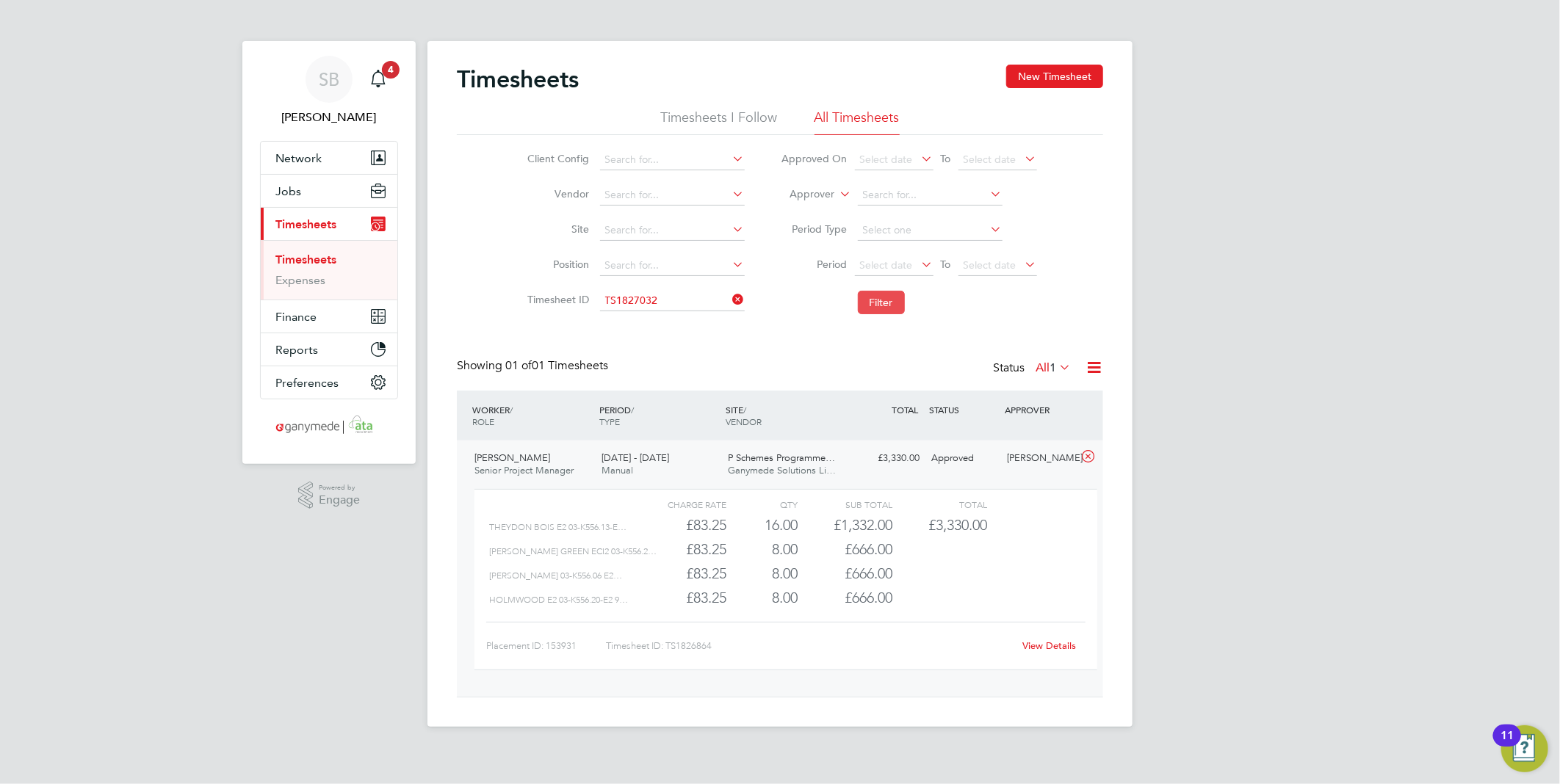
click at [884, 299] on button "Filter" at bounding box center [881, 302] width 47 height 23
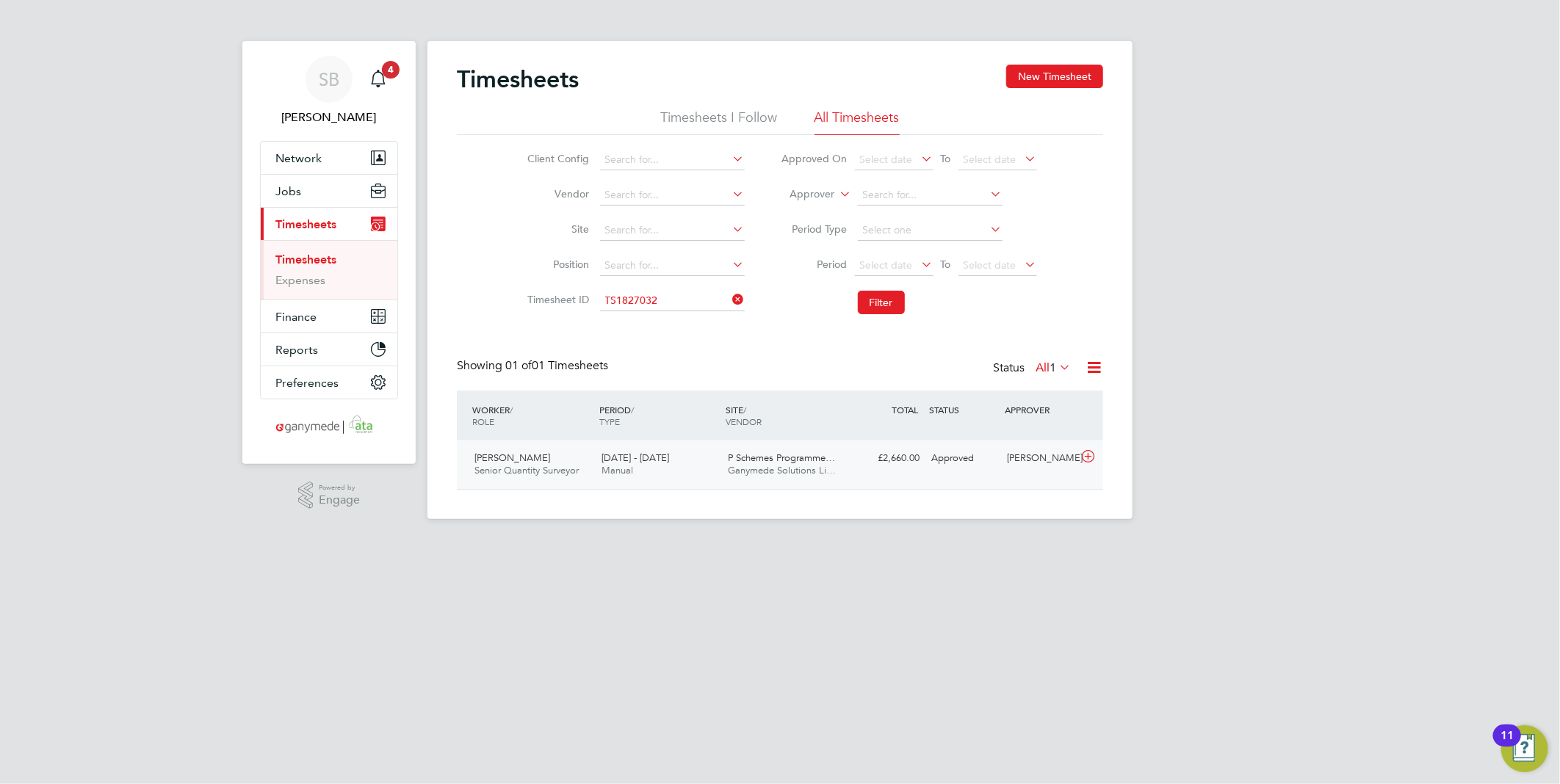
click at [1094, 453] on icon at bounding box center [1088, 457] width 19 height 12
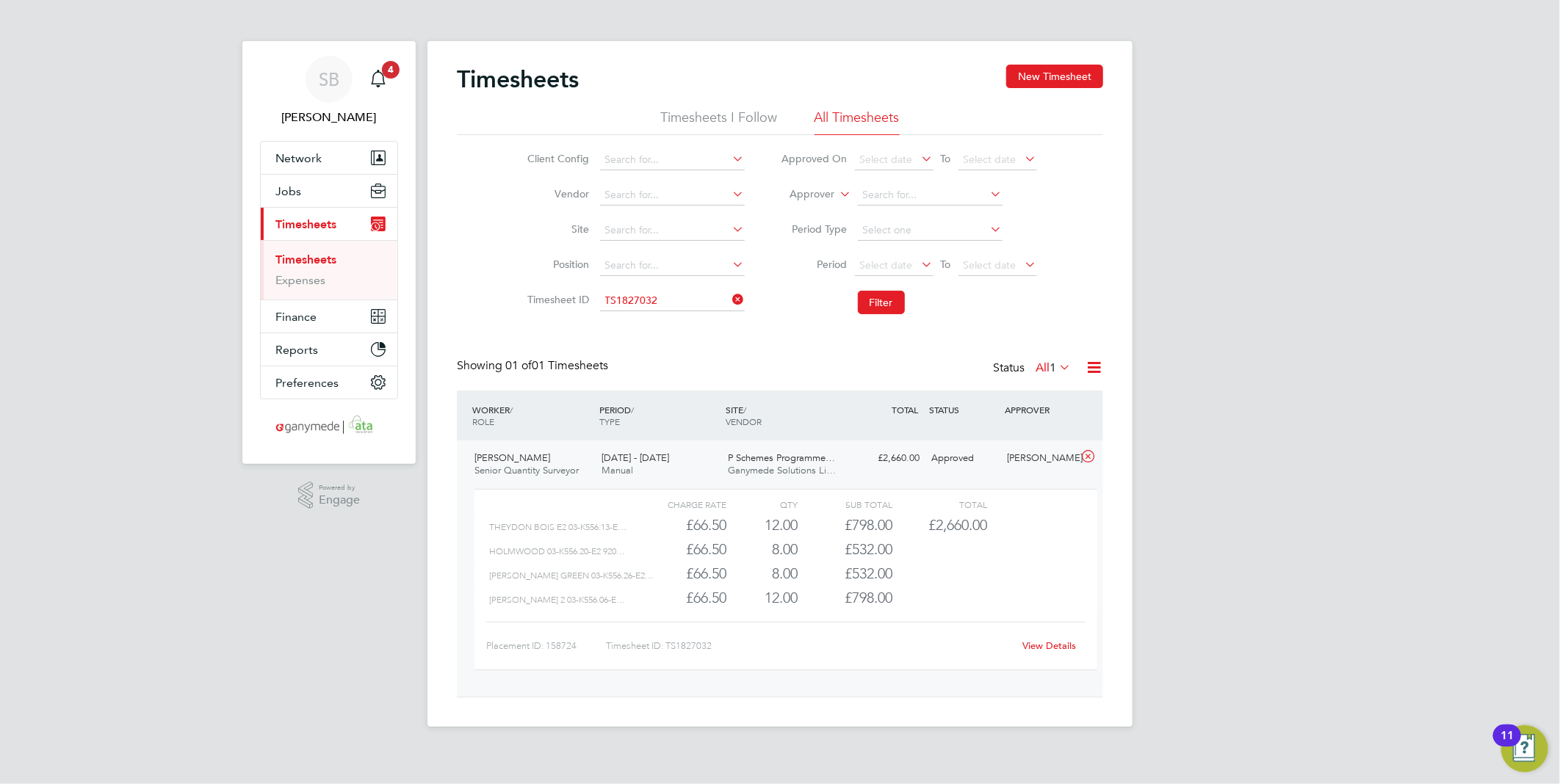
click at [1060, 646] on link "View Details" at bounding box center [1050, 644] width 54 height 12
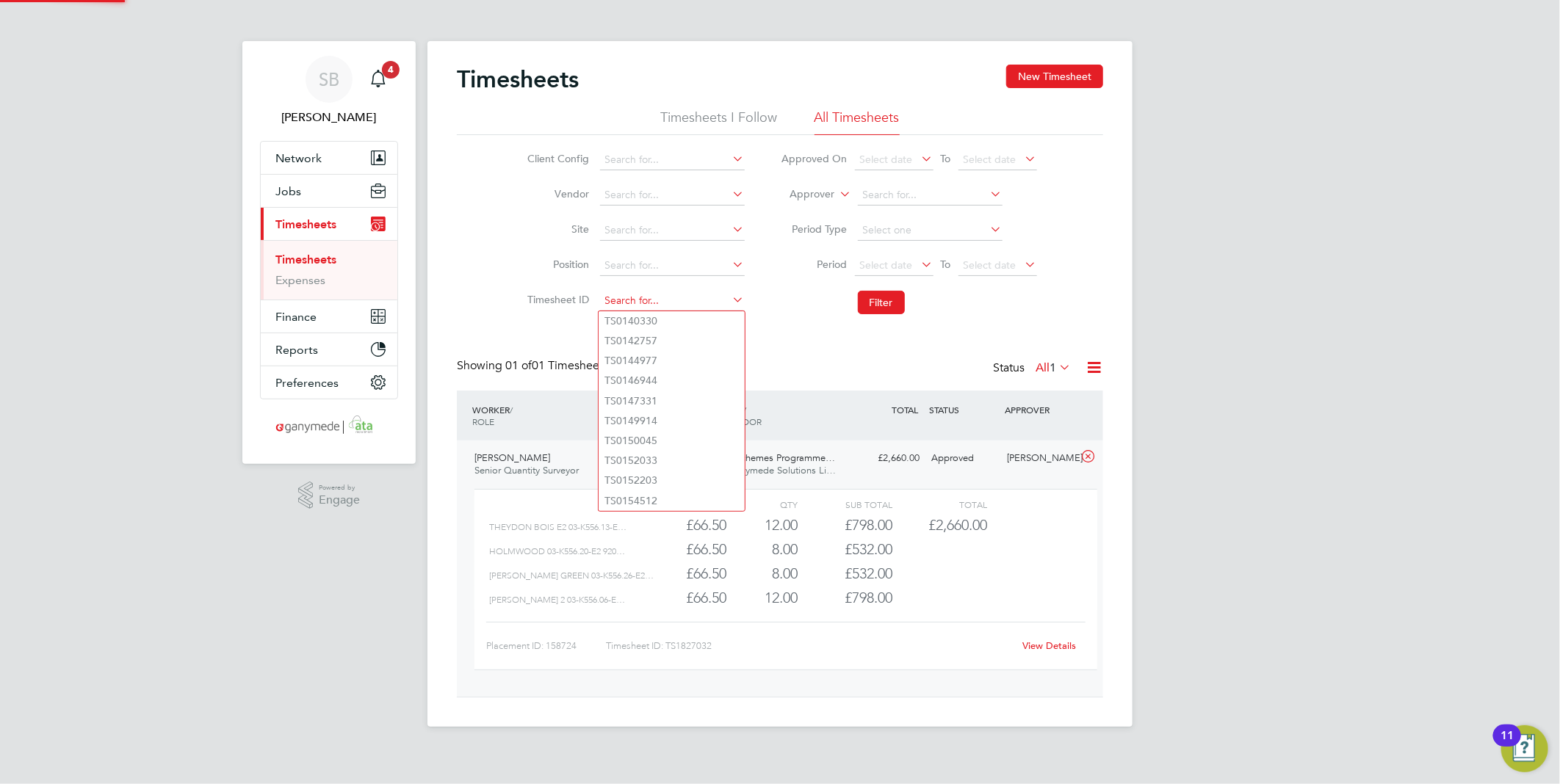
click at [681, 303] on input at bounding box center [672, 301] width 144 height 20
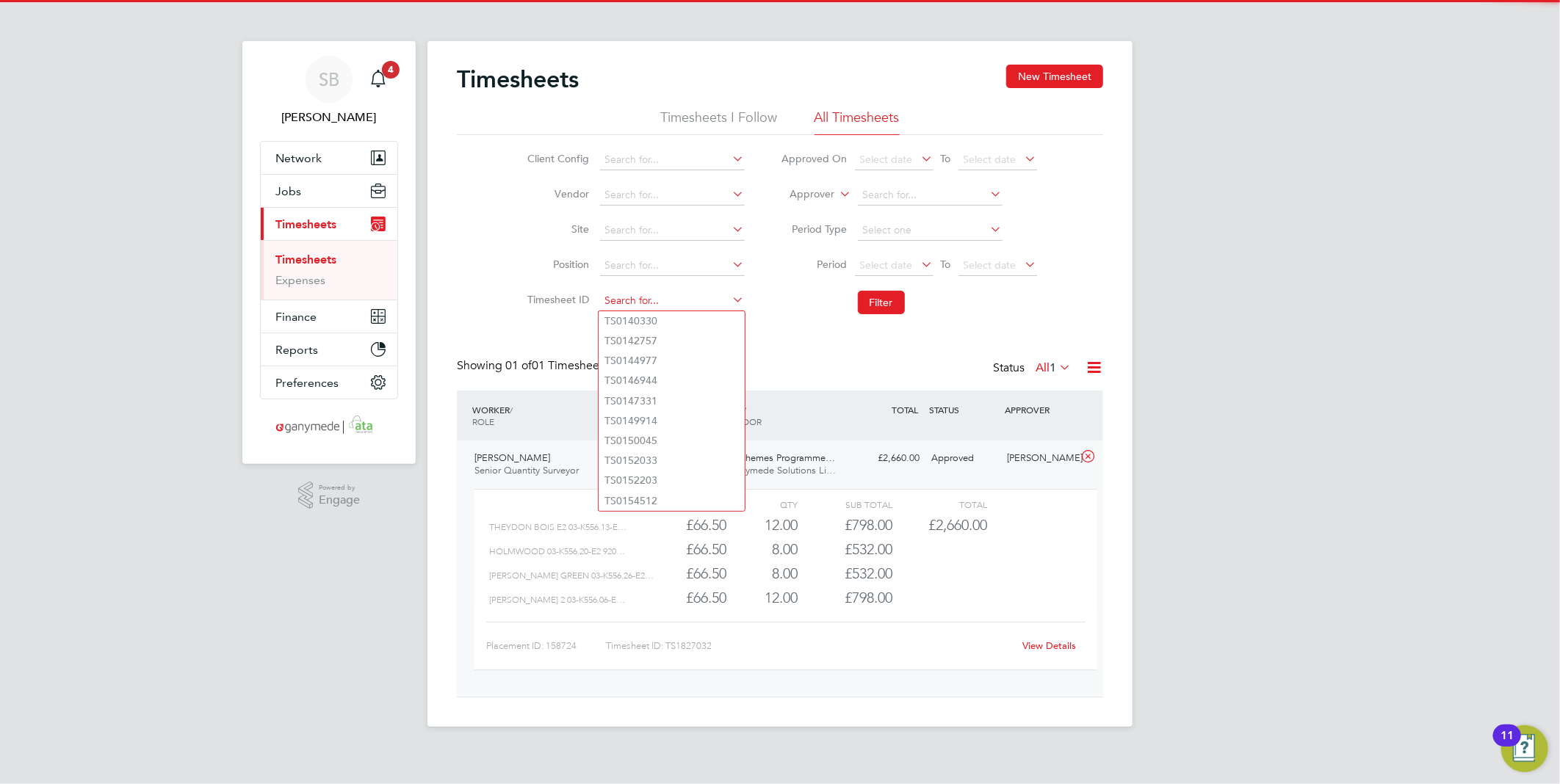
paste input "1827556"
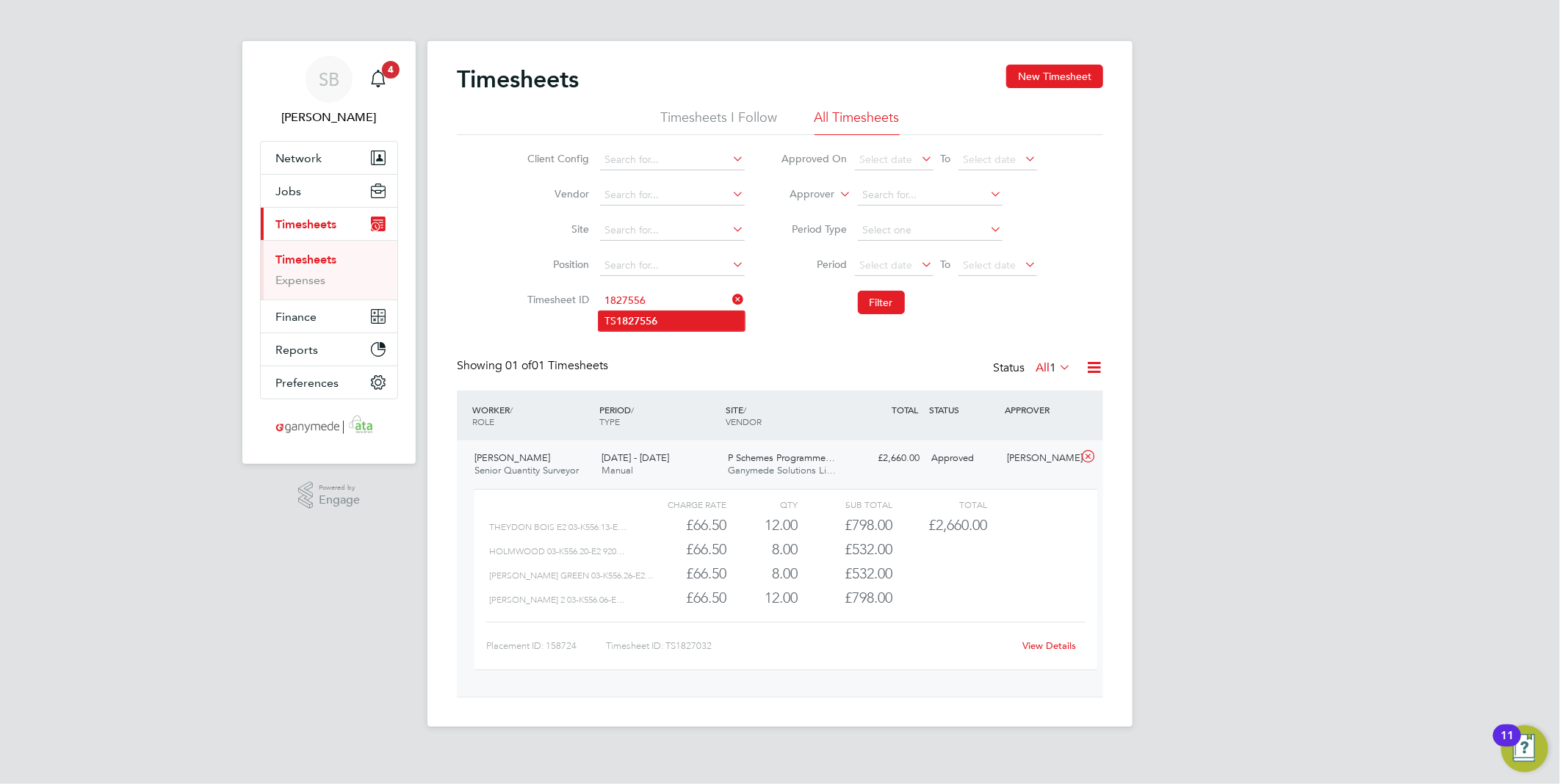
click at [676, 313] on li "TS 1827556" at bounding box center [671, 321] width 146 height 20
type input "TS1827556"
click at [875, 298] on button "Filter" at bounding box center [881, 302] width 47 height 23
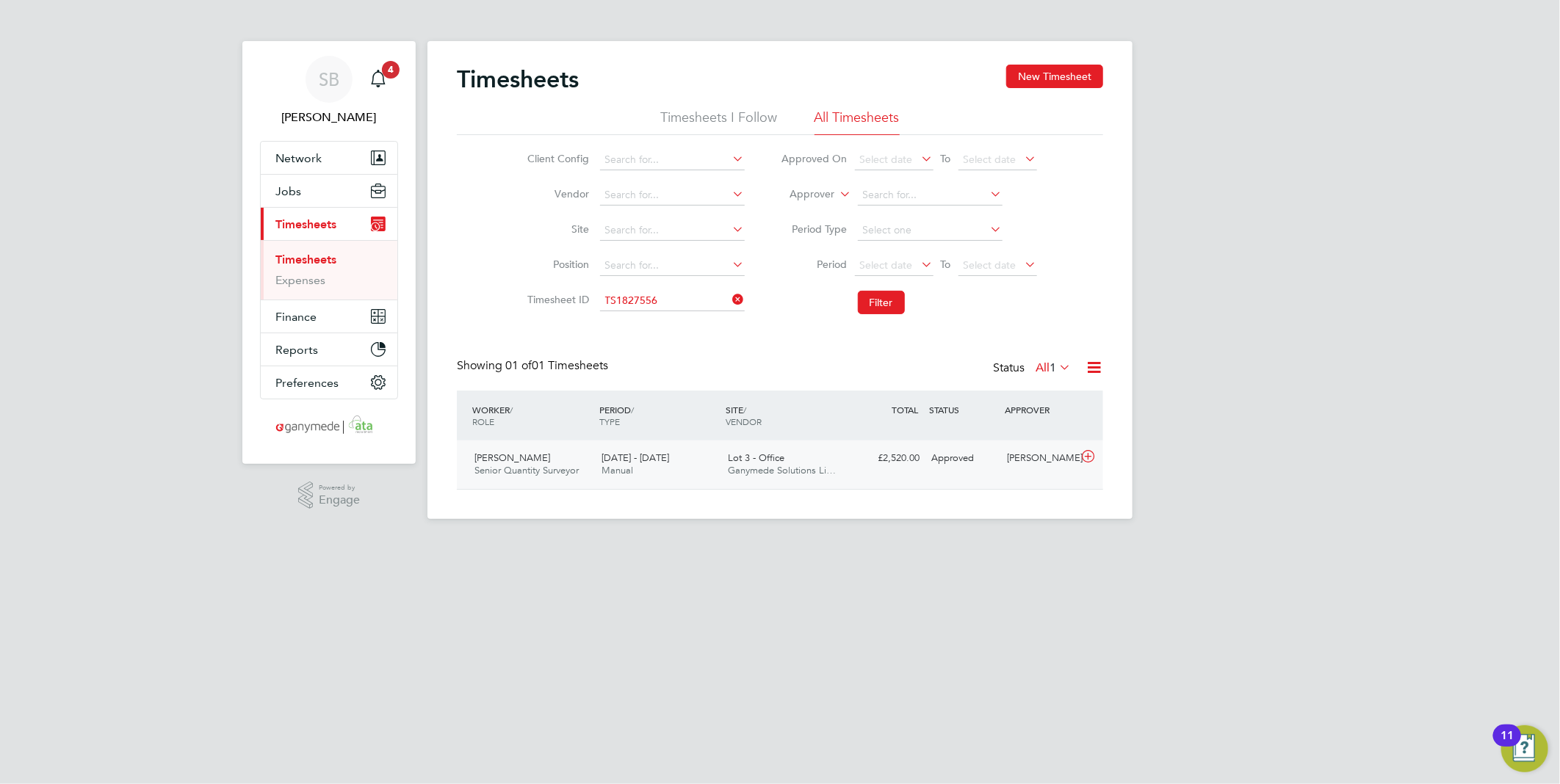
click at [1089, 457] on icon at bounding box center [1088, 457] width 19 height 12
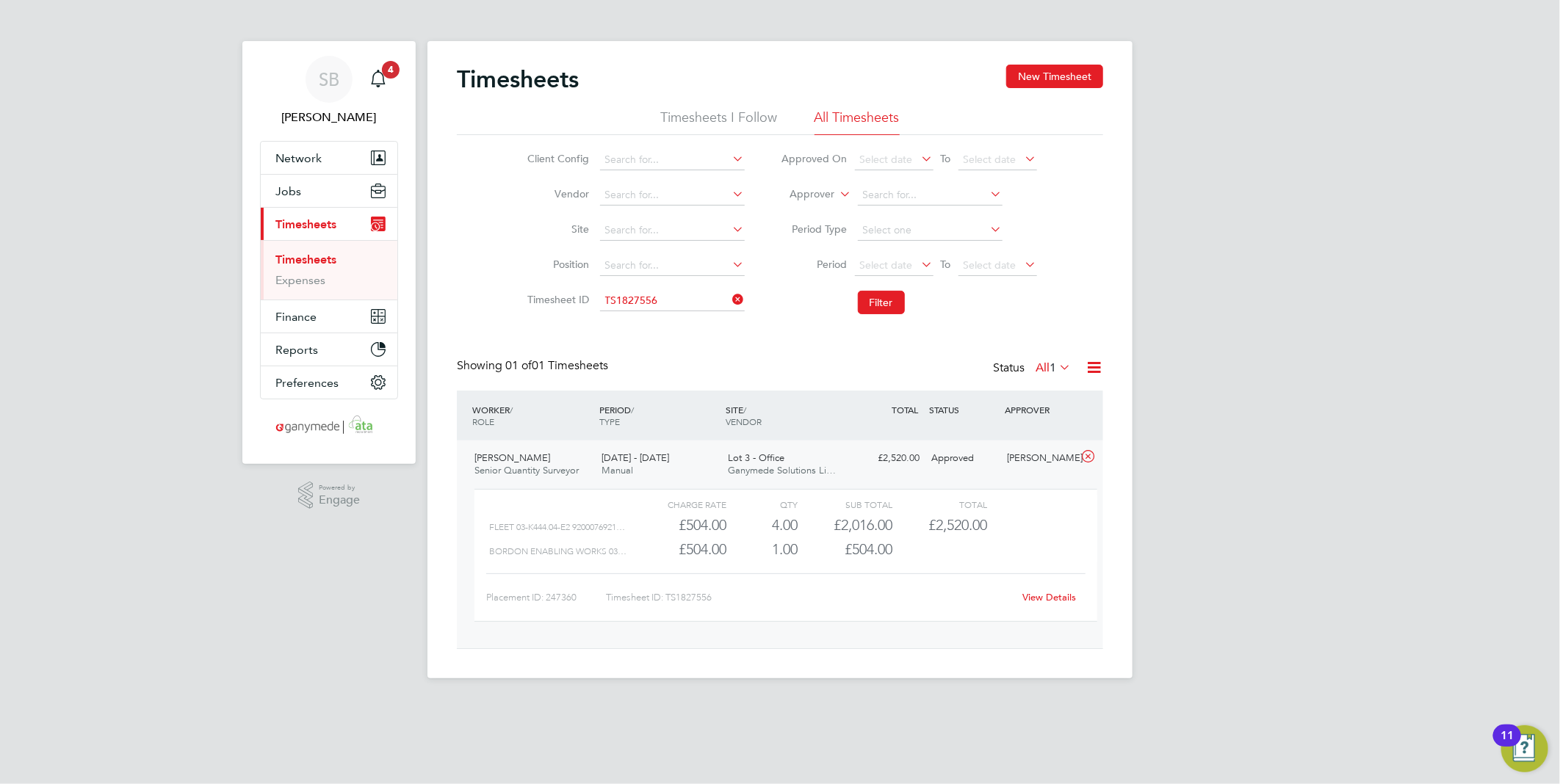
click at [1060, 592] on link "View Details" at bounding box center [1050, 596] width 54 height 12
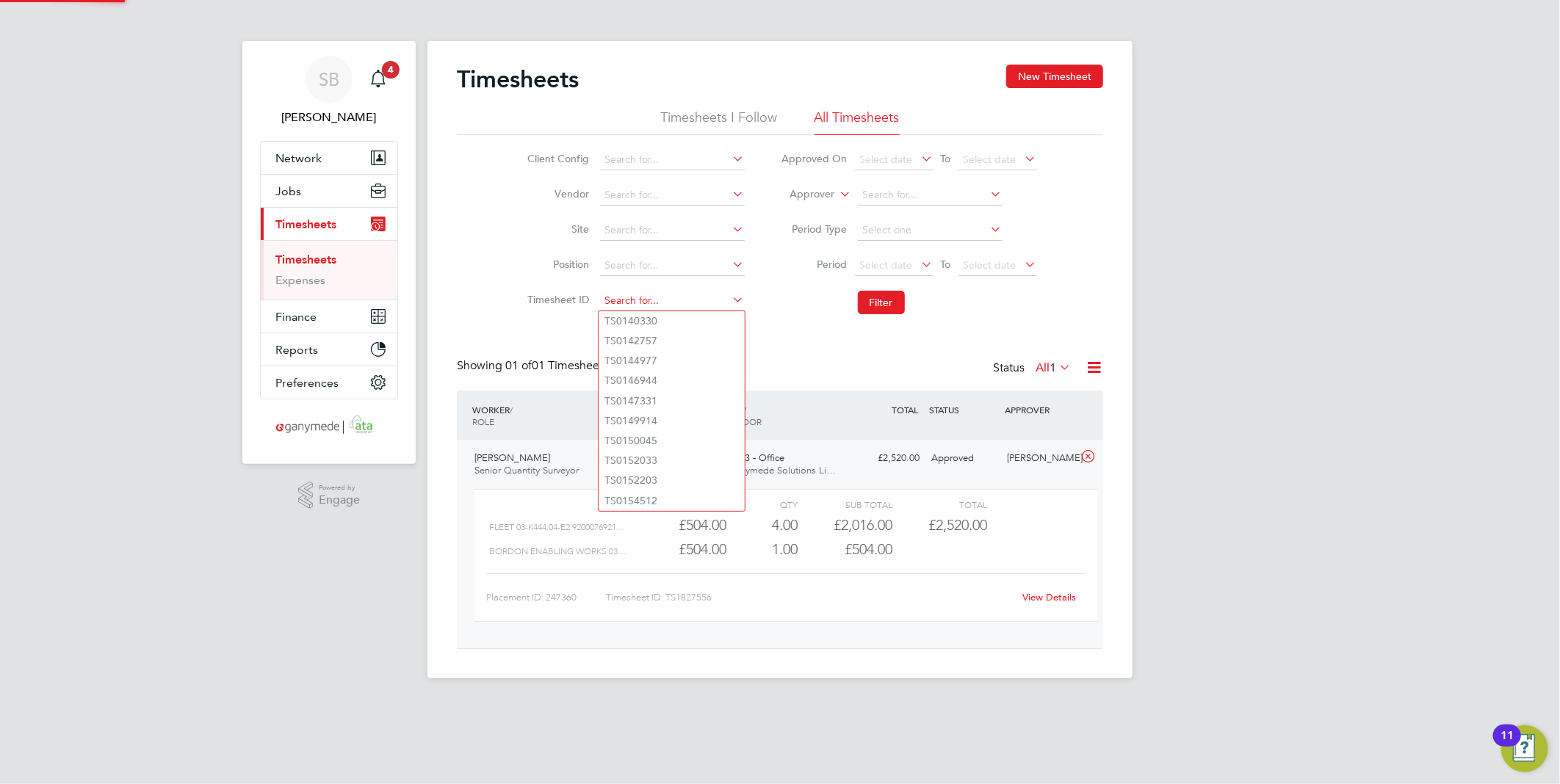
click at [681, 303] on input at bounding box center [672, 301] width 144 height 20
paste input "1827661"
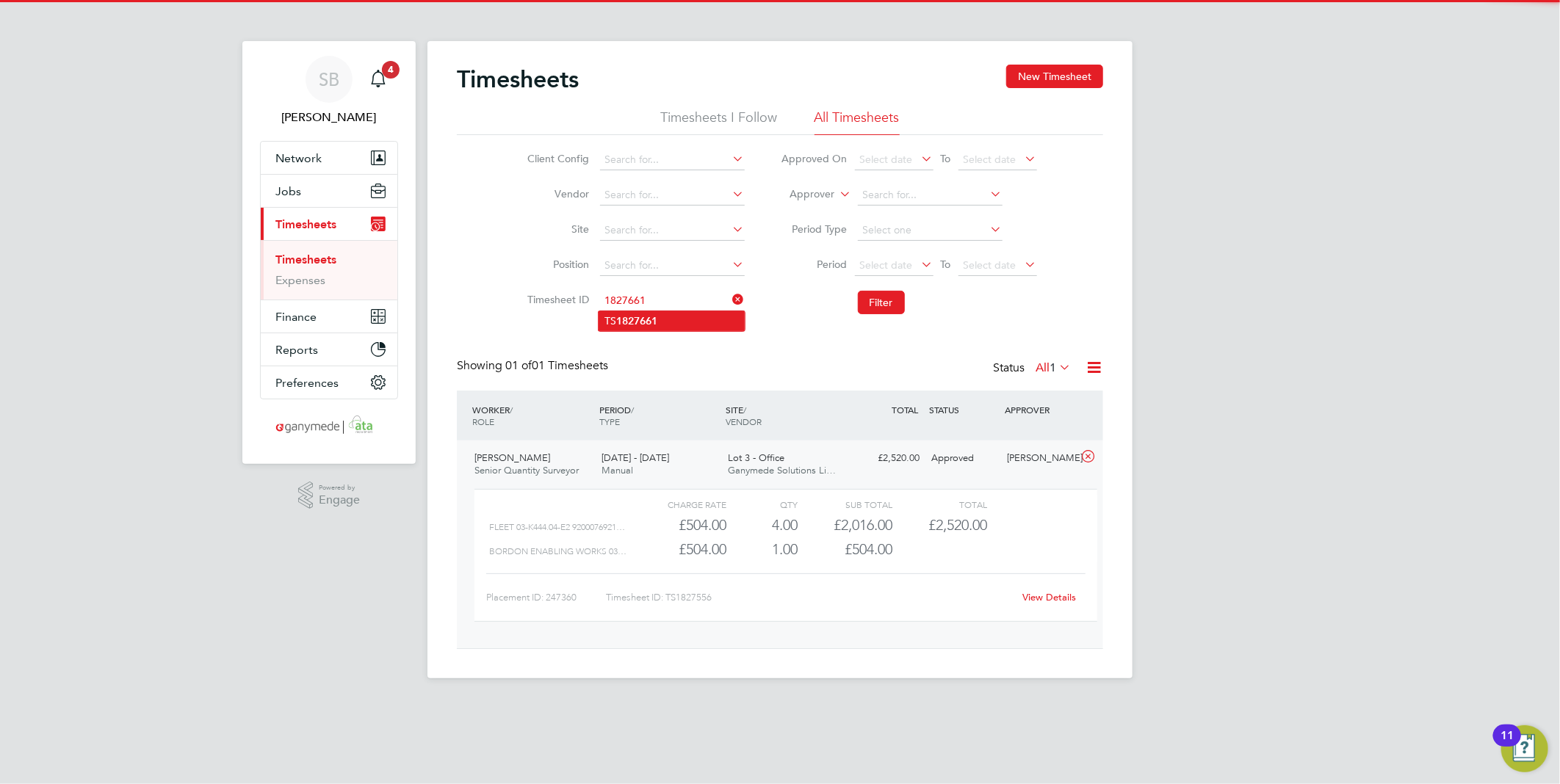
click at [679, 312] on li "TS 1827661" at bounding box center [671, 321] width 146 height 20
type input "TS1827661"
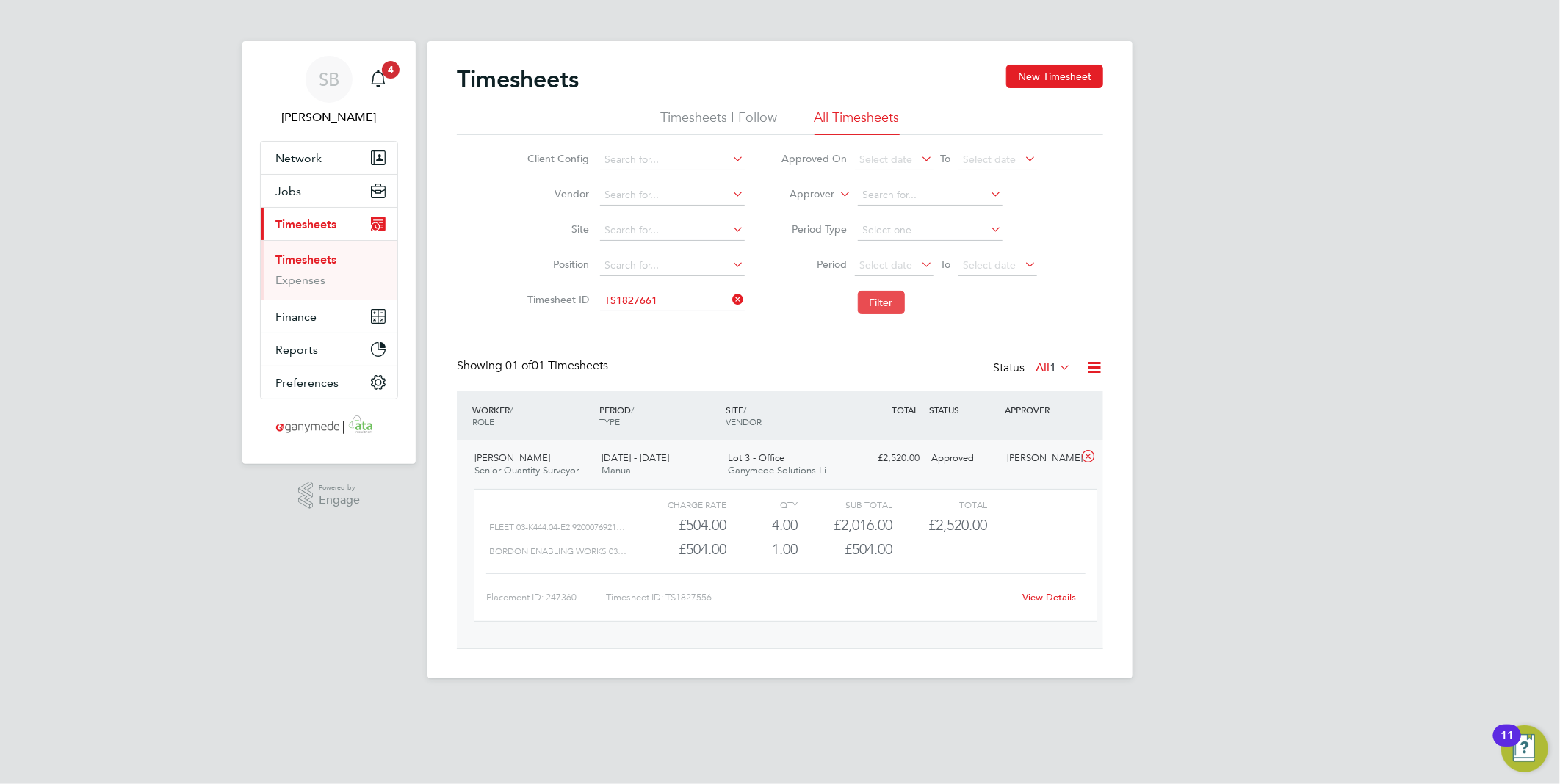
click at [866, 302] on button "Filter" at bounding box center [881, 302] width 47 height 23
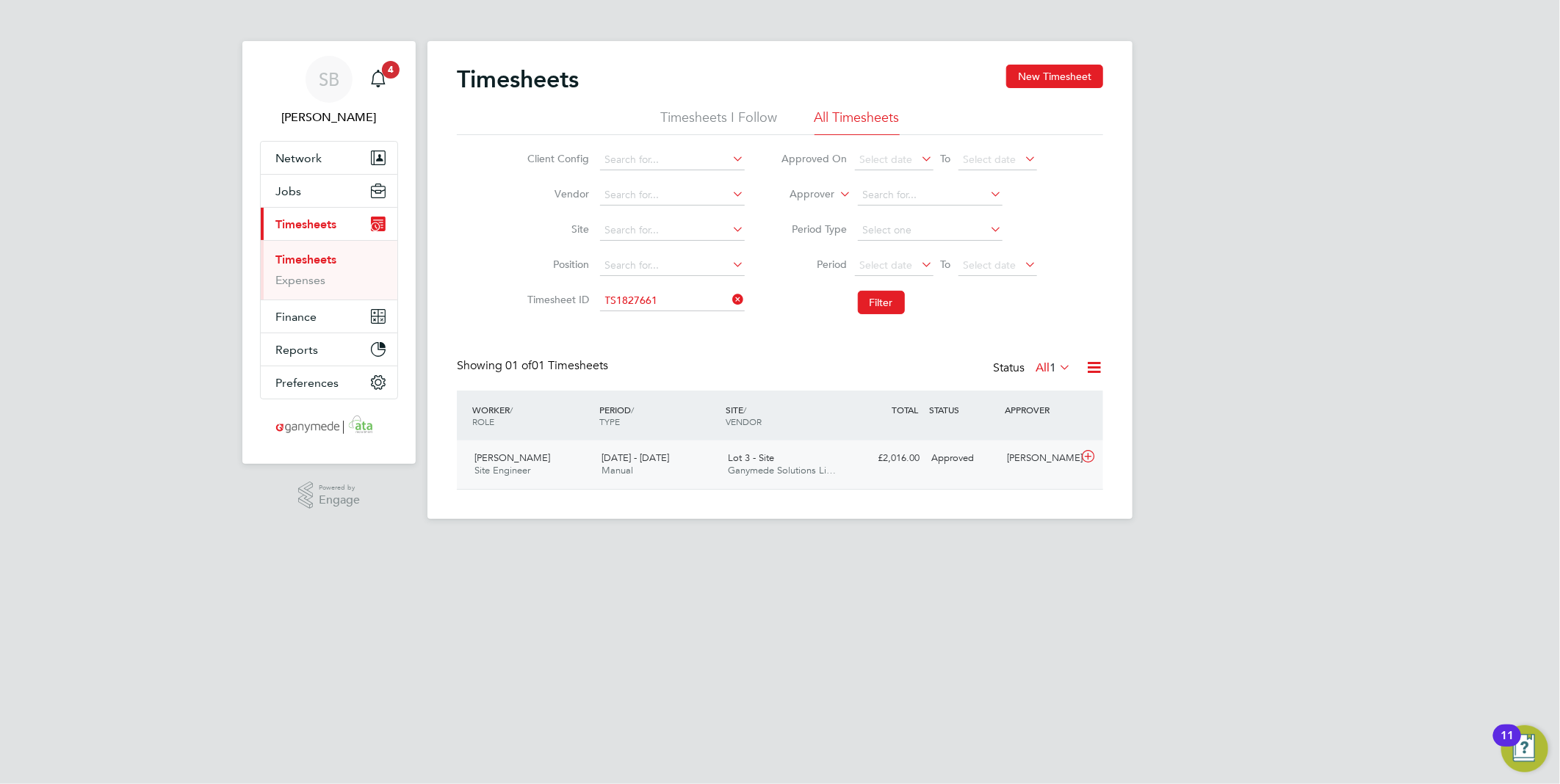
click at [1090, 459] on icon at bounding box center [1088, 457] width 19 height 12
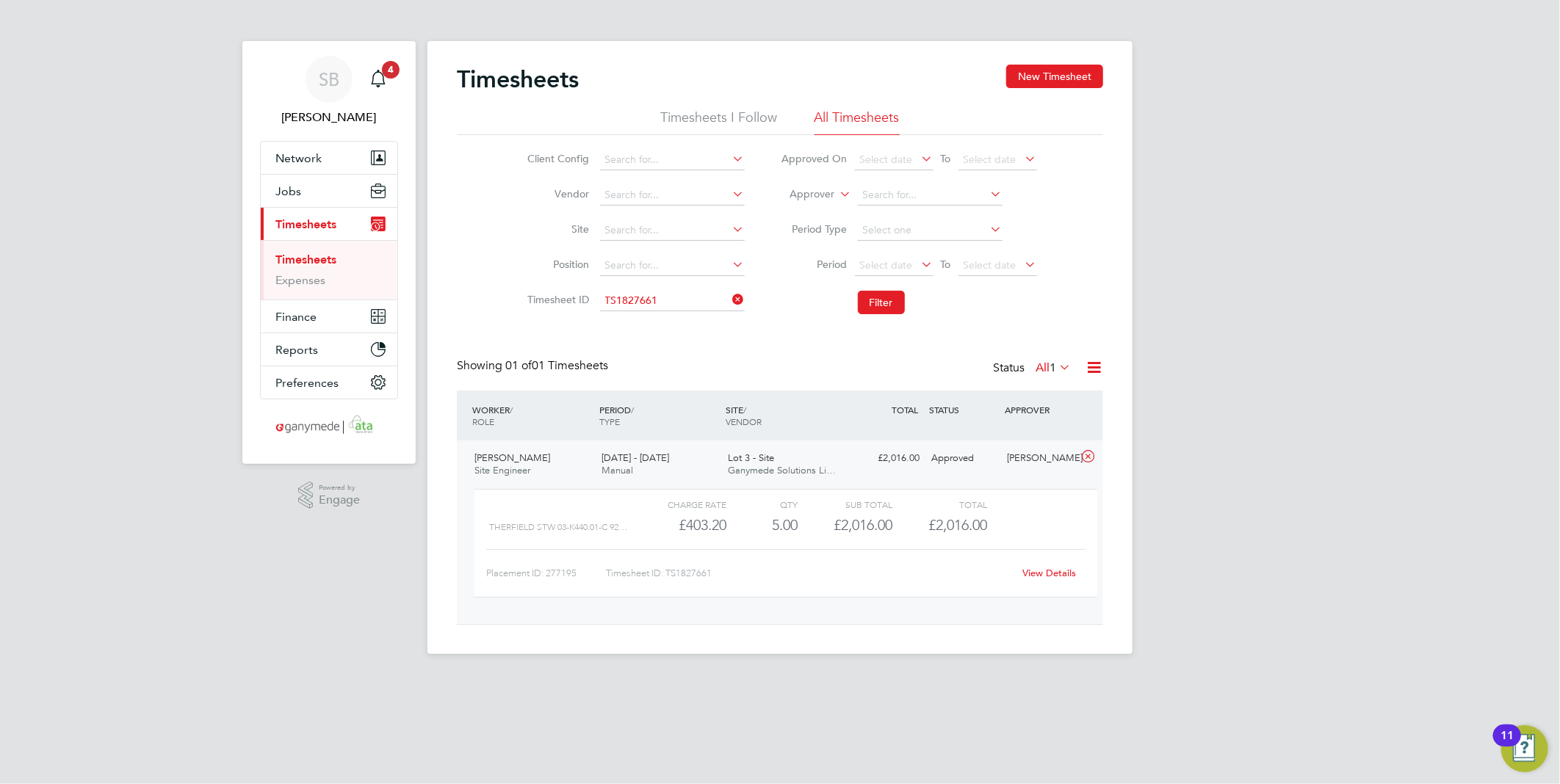
click at [1072, 567] on link "View Details" at bounding box center [1050, 572] width 54 height 12
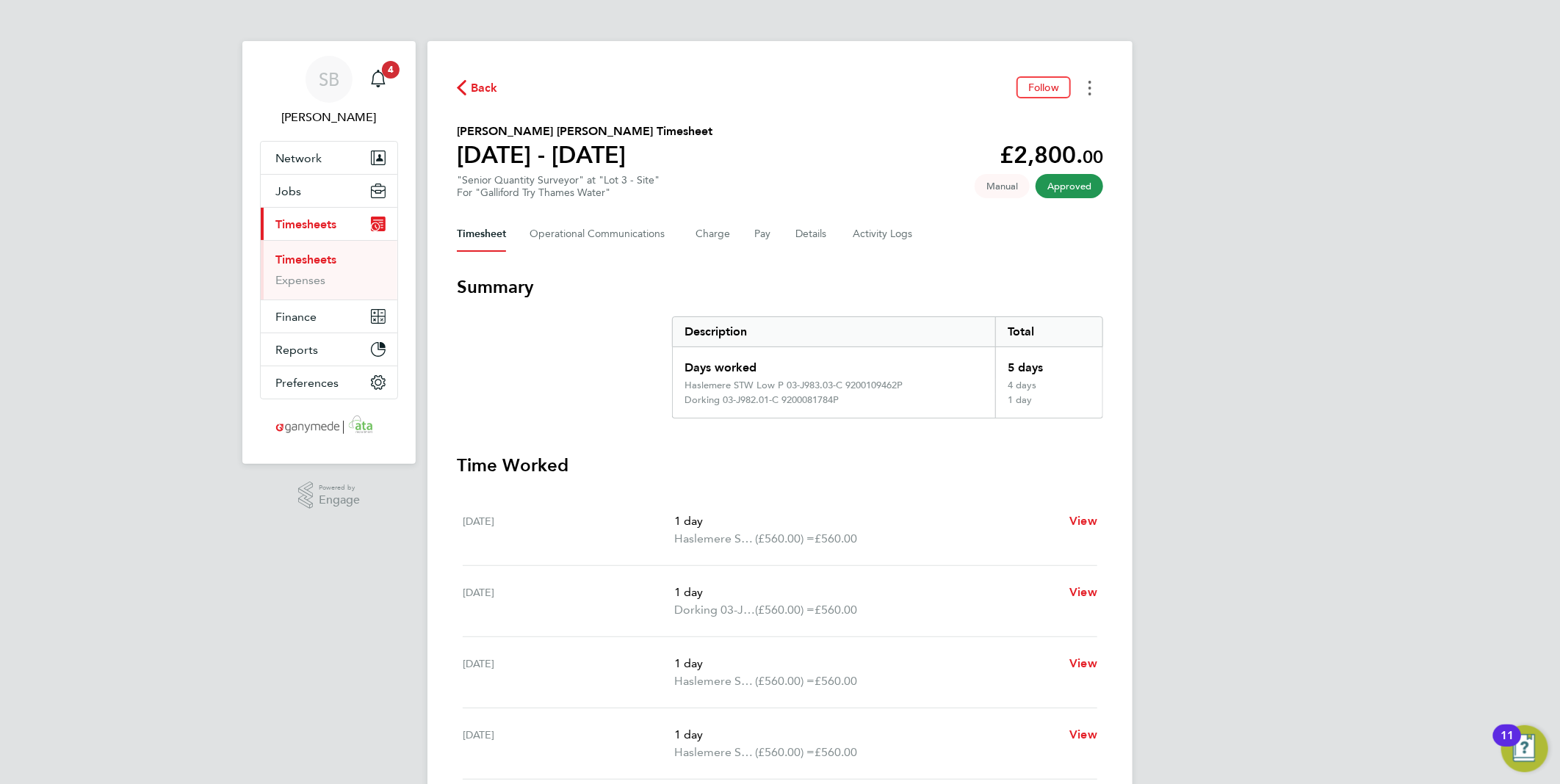
click at [1101, 88] on button "Timesheets Menu" at bounding box center [1089, 87] width 26 height 22
click at [1059, 119] on link "Download timesheet" at bounding box center [1014, 121] width 176 height 30
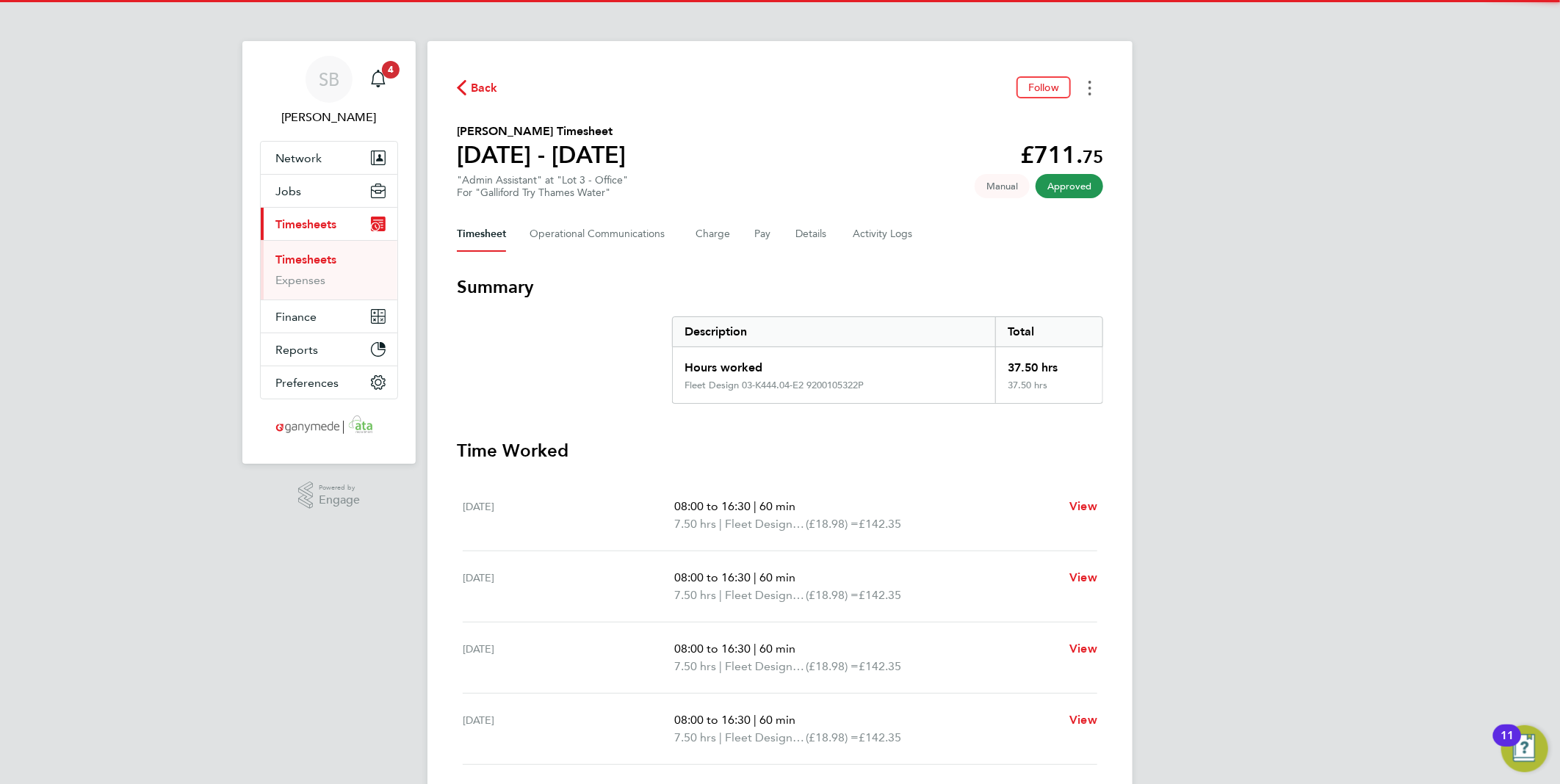
click at [1085, 82] on button "Timesheets Menu" at bounding box center [1089, 87] width 26 height 22
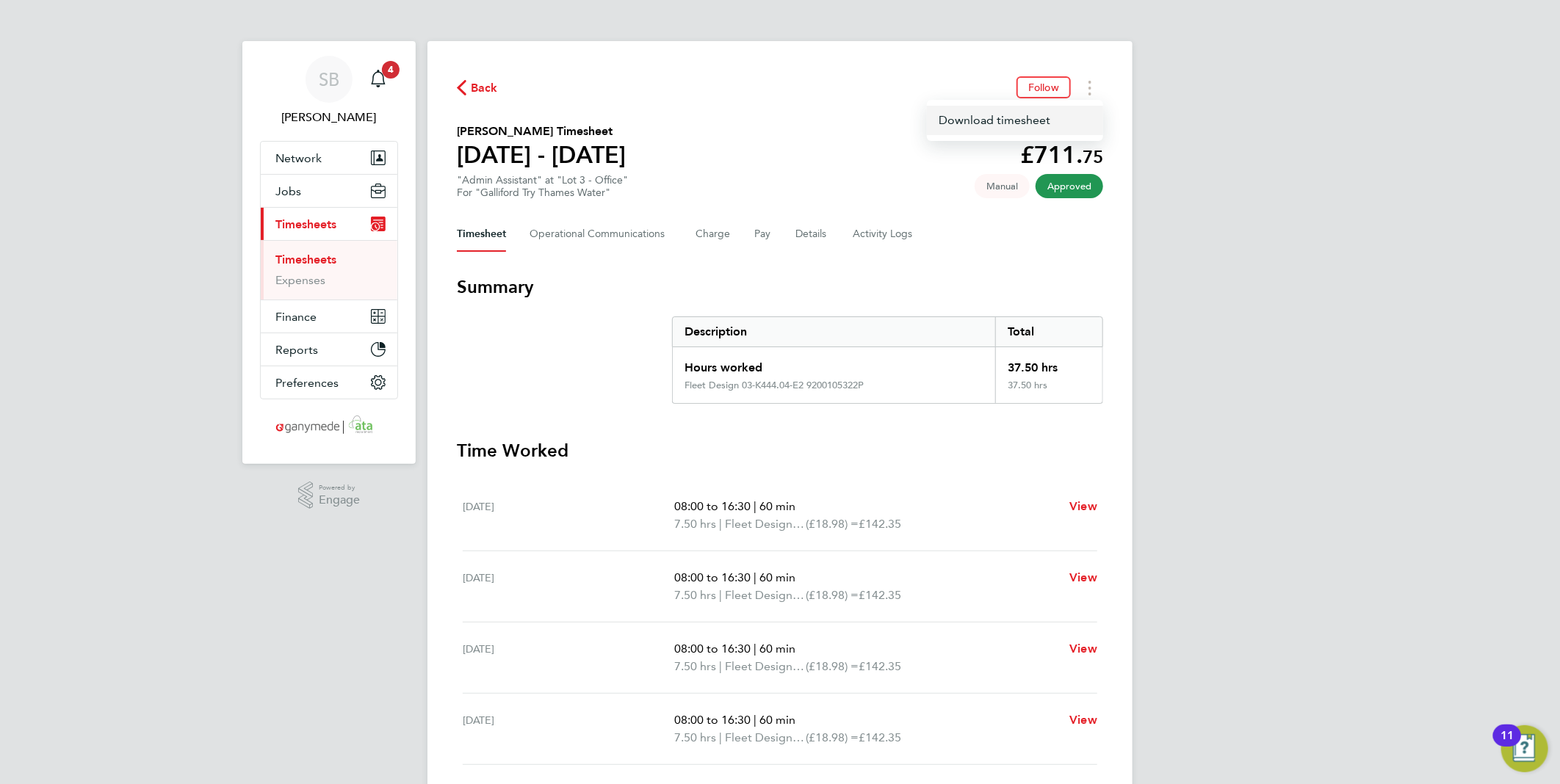
click at [1030, 127] on link "Download timesheet" at bounding box center [1014, 121] width 176 height 30
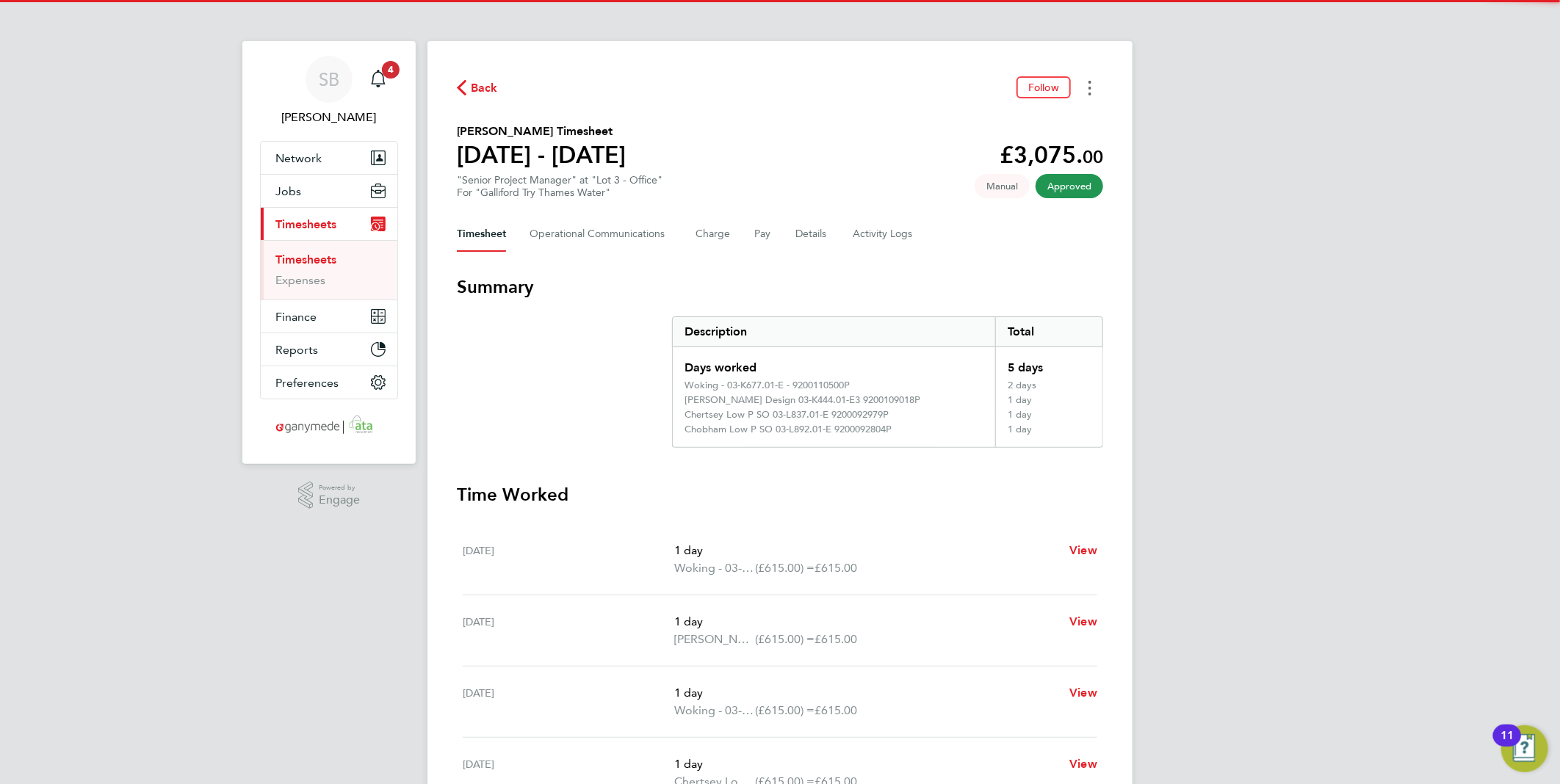
click at [1089, 85] on icon "Timesheets Menu" at bounding box center [1089, 88] width 3 height 15
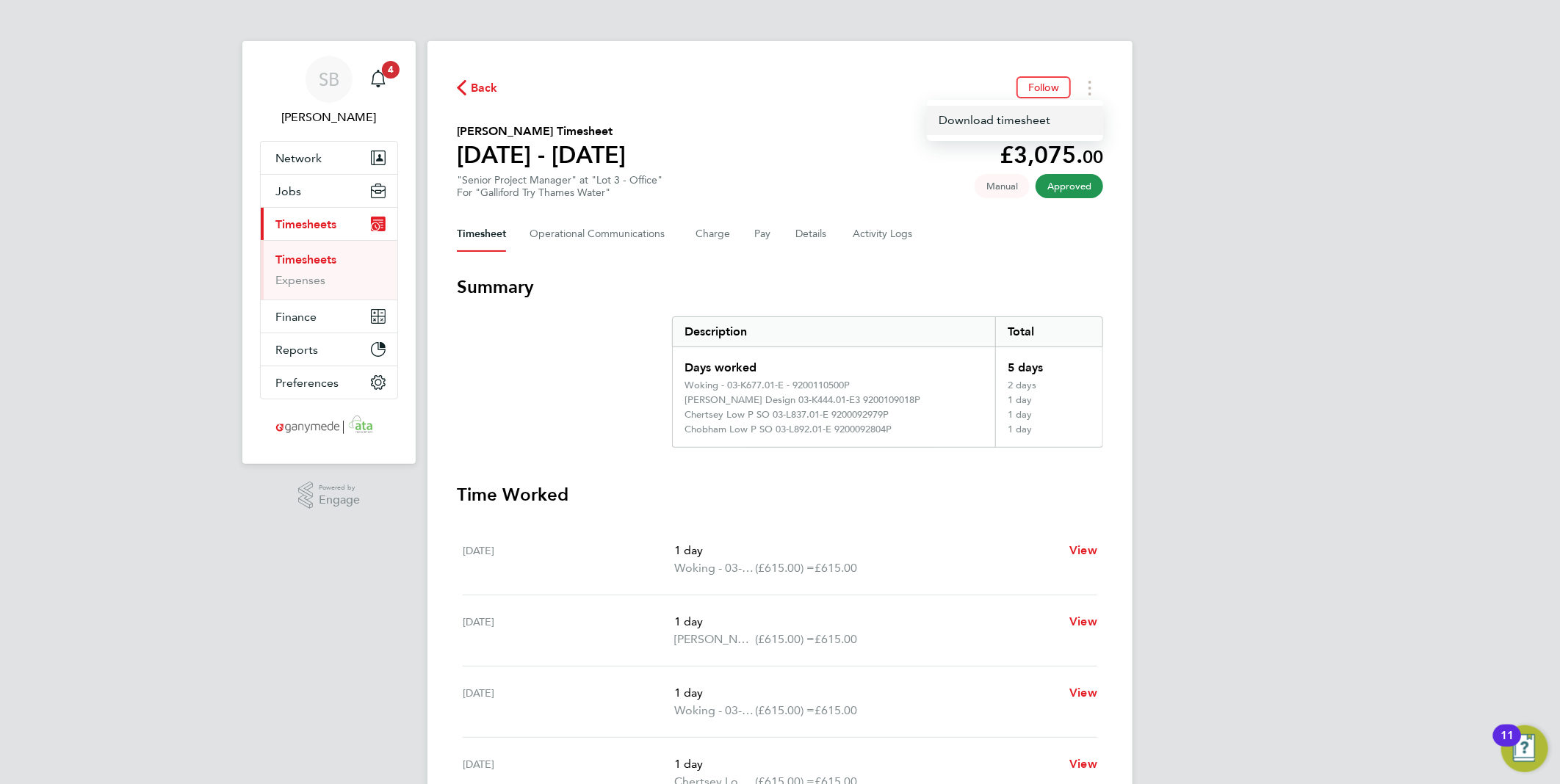
click at [1063, 111] on link "Download timesheet" at bounding box center [1014, 121] width 176 height 30
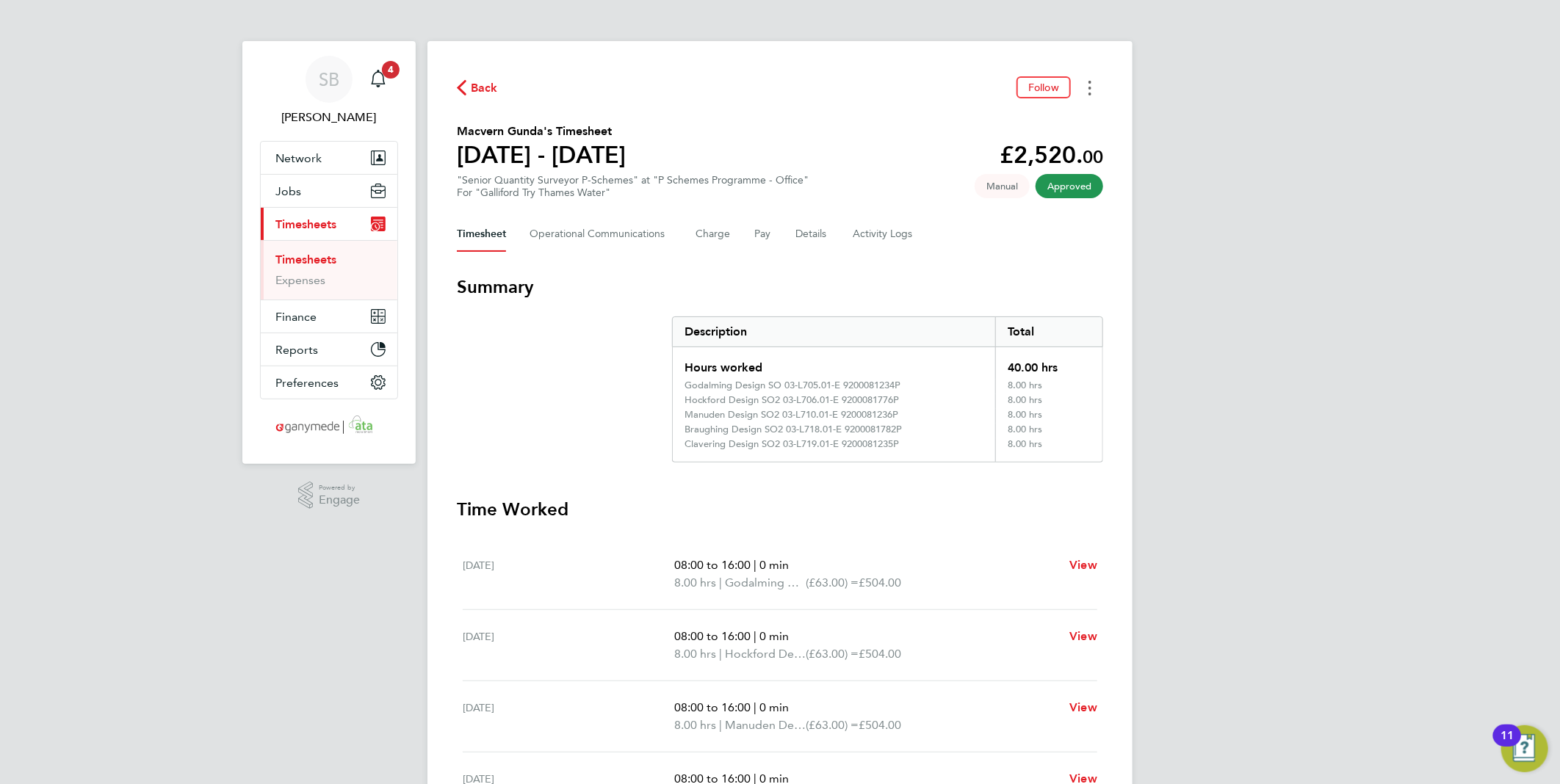
click at [1089, 84] on icon "Timesheets Menu" at bounding box center [1089, 88] width 3 height 15
click at [1036, 117] on link "Download timesheet" at bounding box center [1014, 121] width 176 height 30
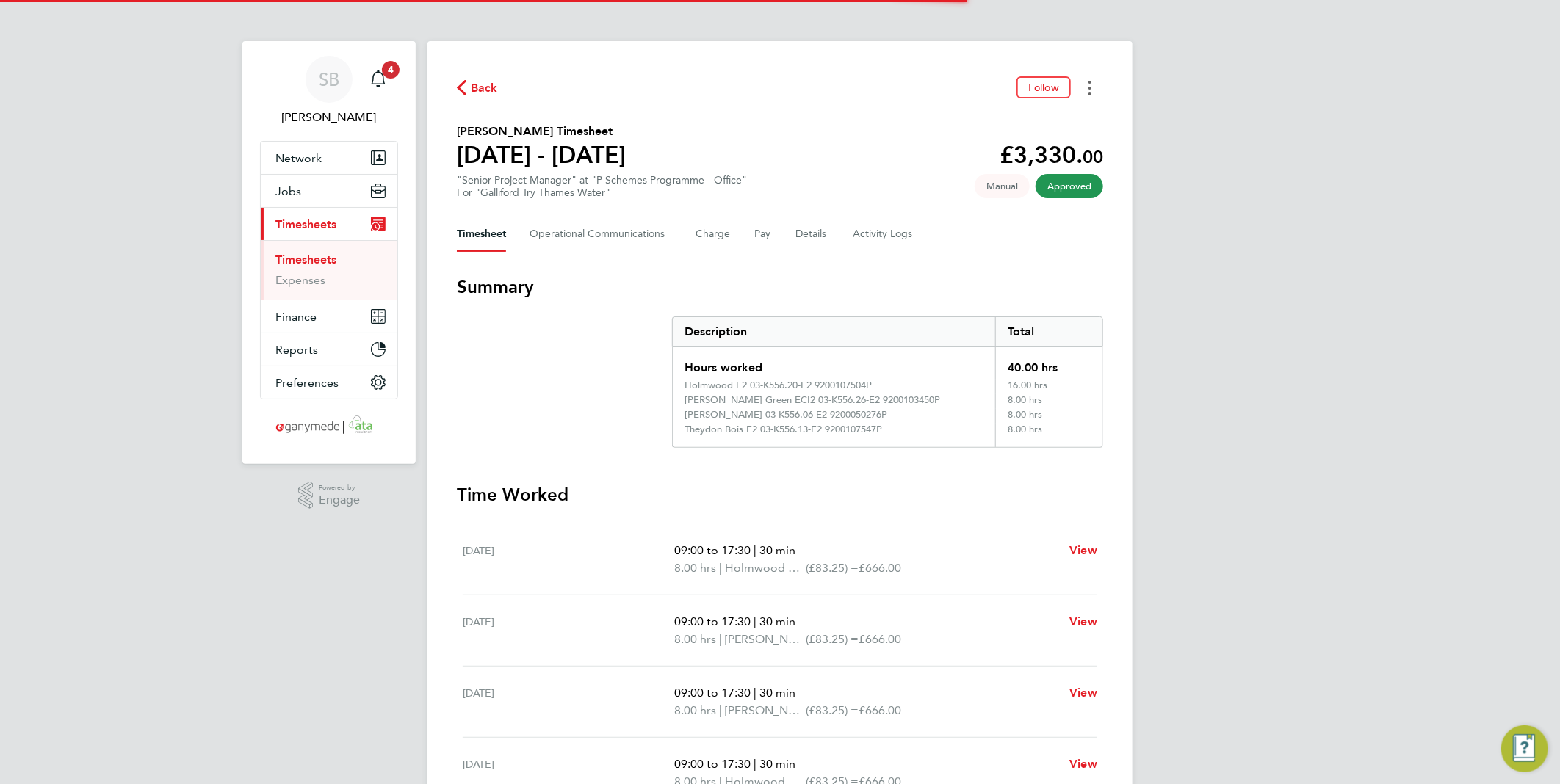
click at [1087, 86] on button "Timesheets Menu" at bounding box center [1089, 87] width 26 height 22
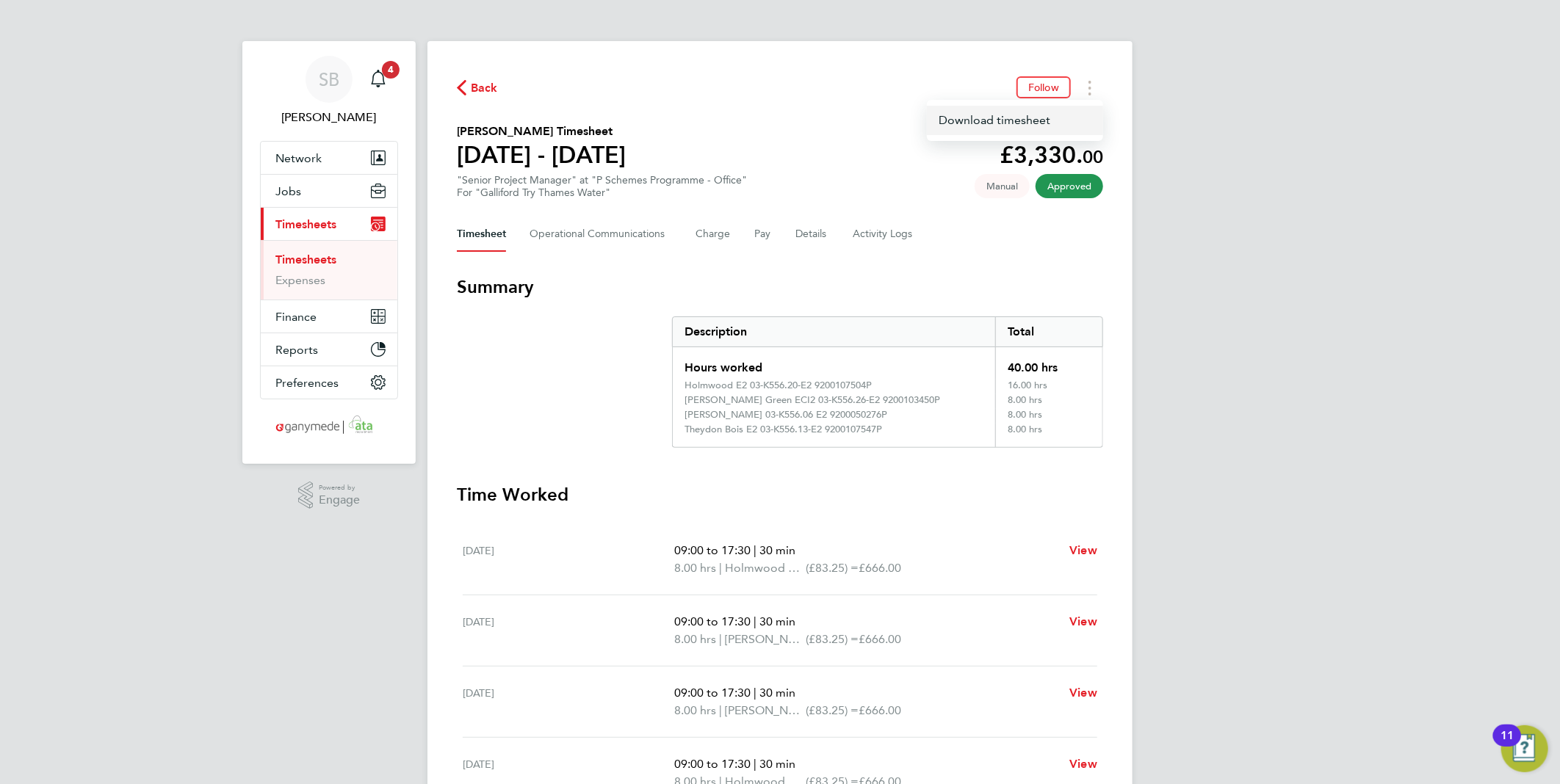
click at [1038, 116] on link "Download timesheet" at bounding box center [1014, 121] width 176 height 30
click at [1088, 86] on icon "Timesheets Menu" at bounding box center [1089, 88] width 3 height 15
click at [1026, 115] on link "Download timesheet" at bounding box center [1014, 121] width 176 height 30
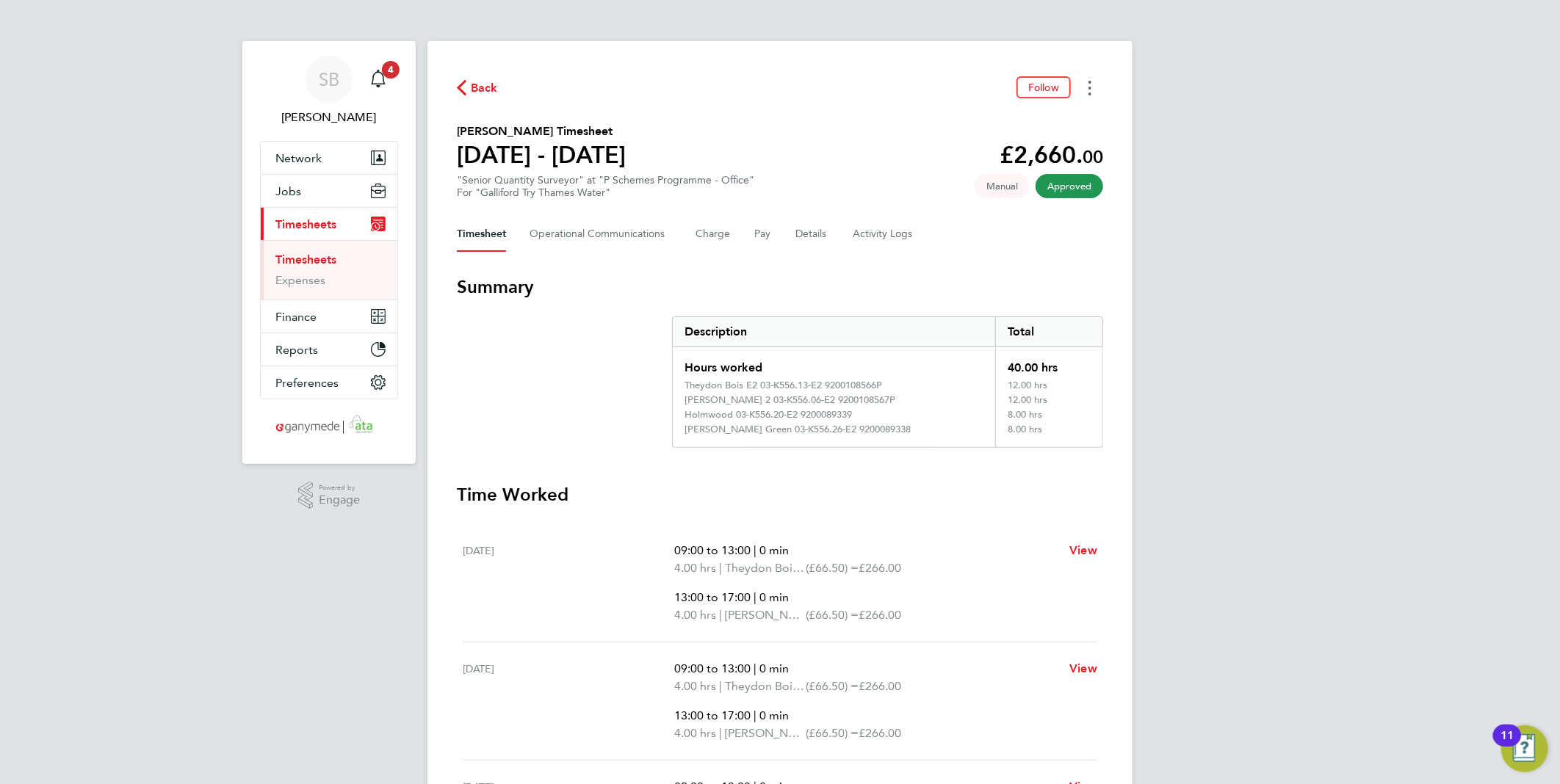
click at [1091, 94] on button "Timesheets Menu" at bounding box center [1089, 87] width 26 height 22
click at [1013, 134] on link "Download timesheet" at bounding box center [1014, 121] width 176 height 30
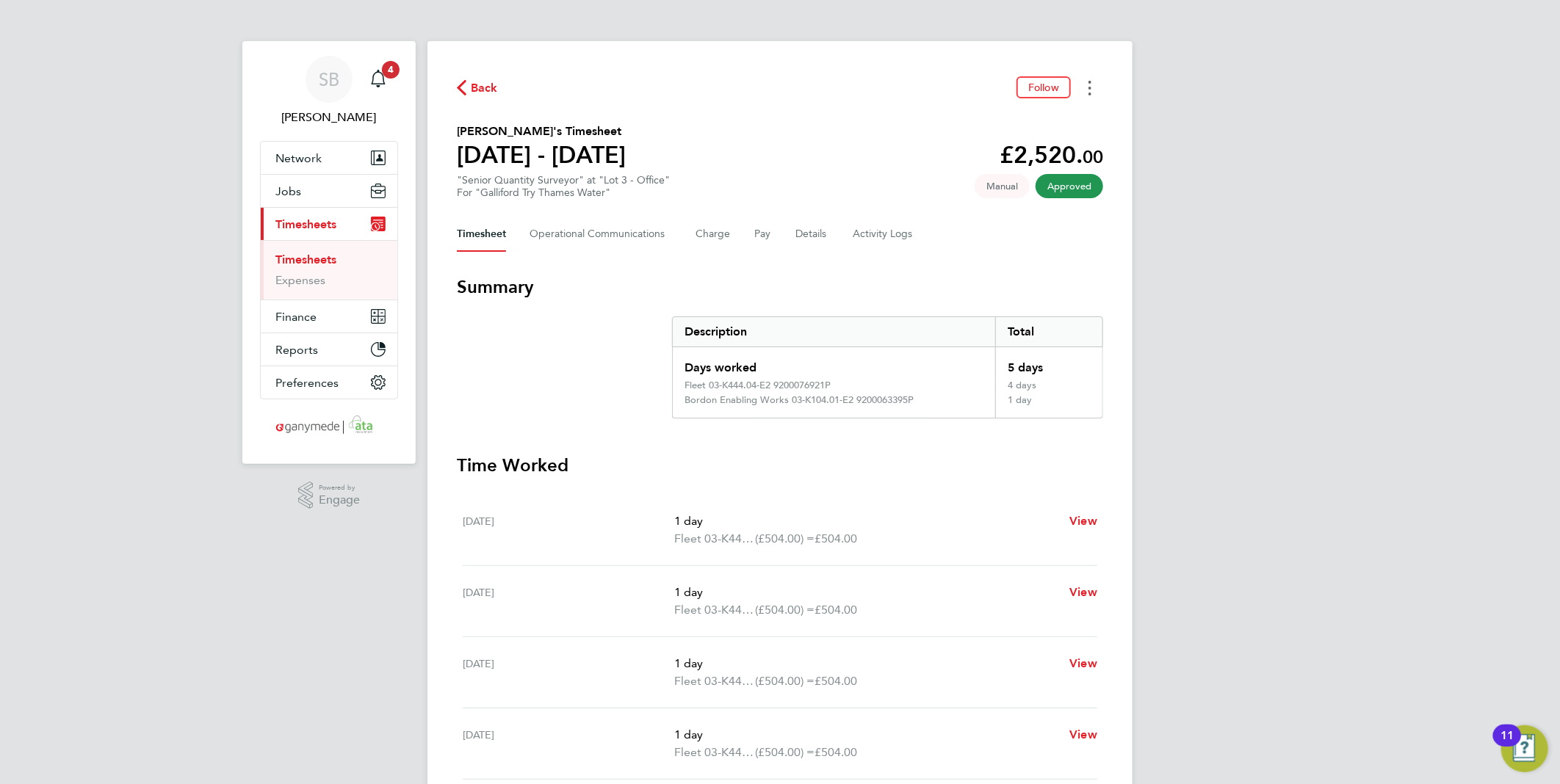
click at [1089, 86] on icon "Timesheets Menu" at bounding box center [1089, 88] width 3 height 15
click at [1033, 122] on link "Download timesheet" at bounding box center [1014, 121] width 176 height 30
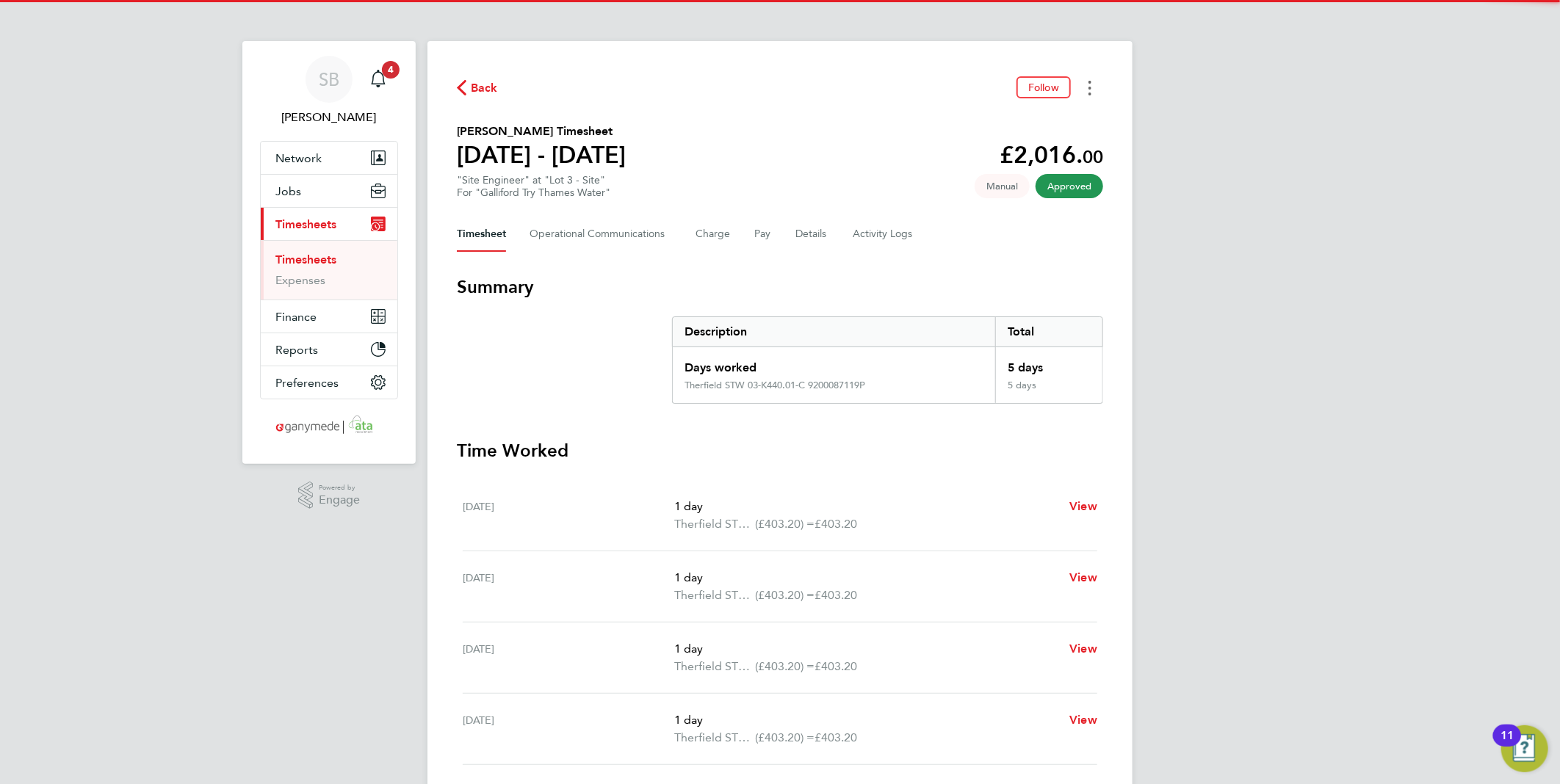
click at [1087, 86] on button "Timesheets Menu" at bounding box center [1089, 87] width 26 height 22
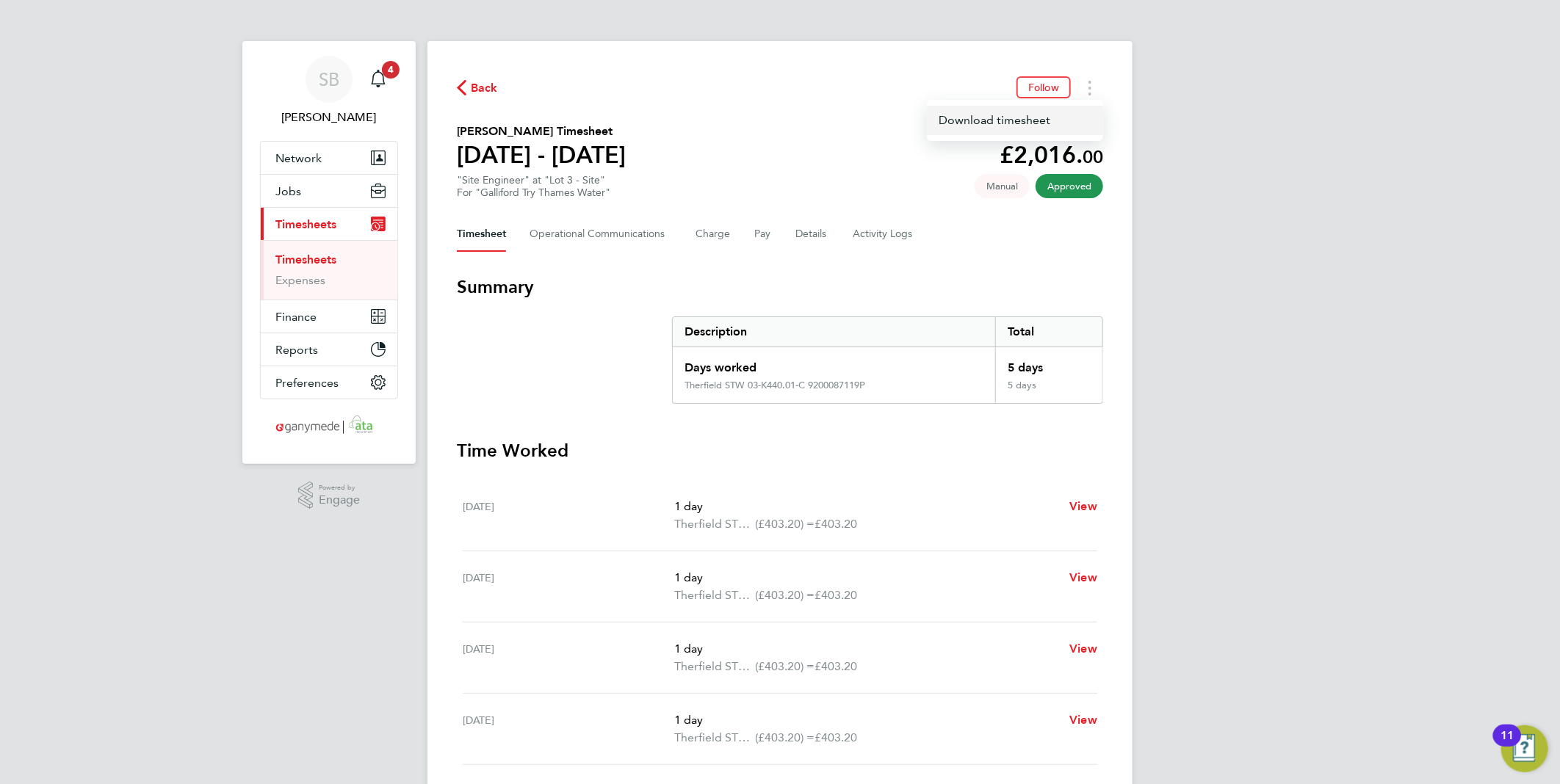
click at [1060, 120] on link "Download timesheet" at bounding box center [1014, 121] width 176 height 30
